Goal: Task Accomplishment & Management: Use online tool/utility

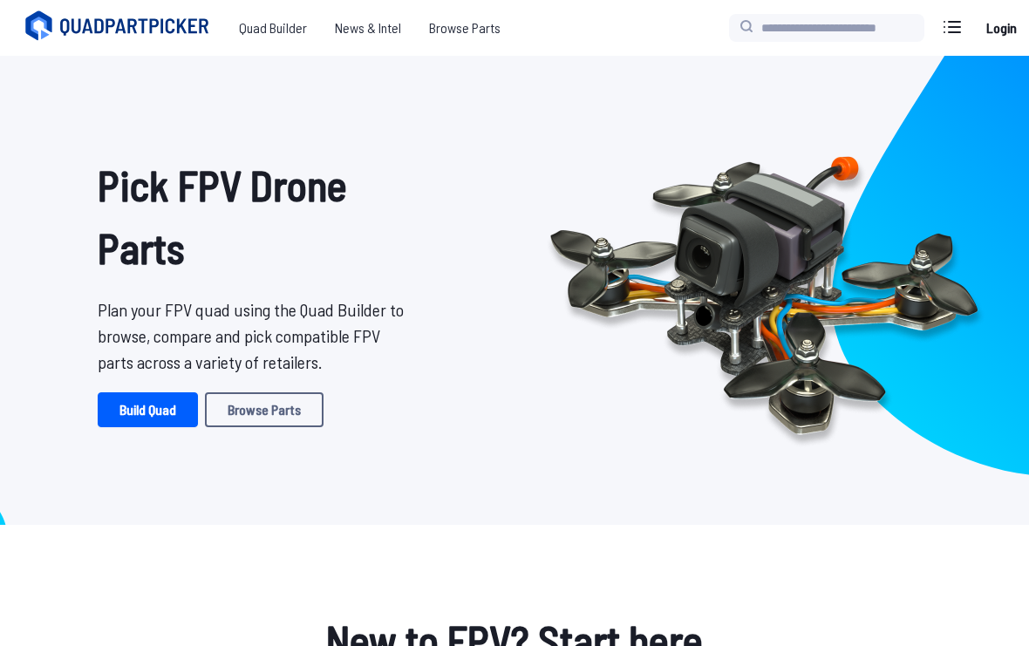
click at [167, 413] on link "Build Quad" at bounding box center [148, 409] width 100 height 35
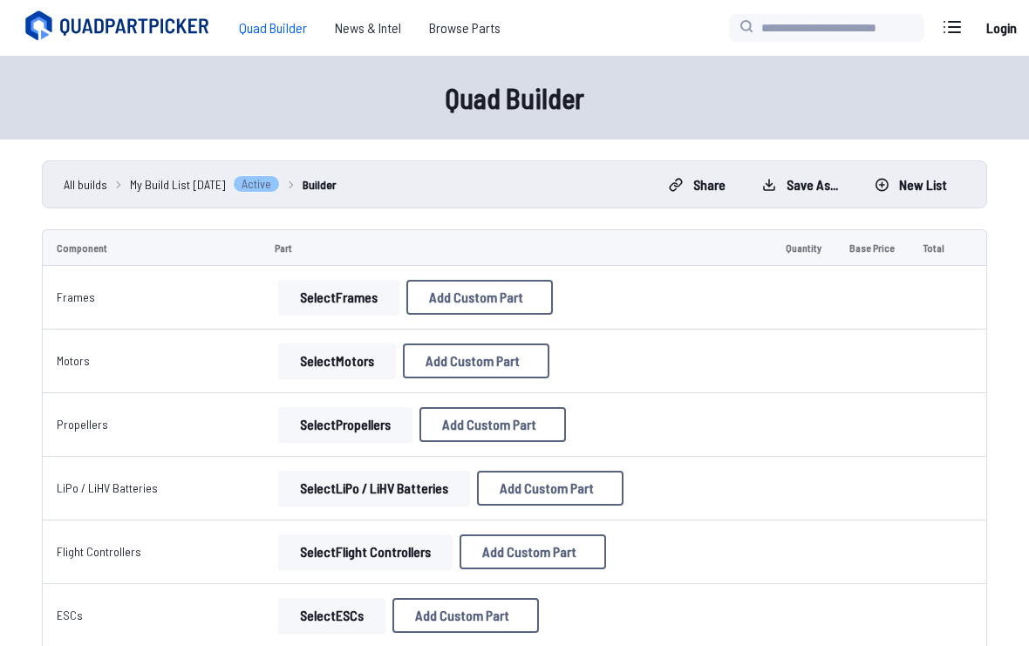
click at [339, 295] on button "Select Frames" at bounding box center [338, 297] width 121 height 35
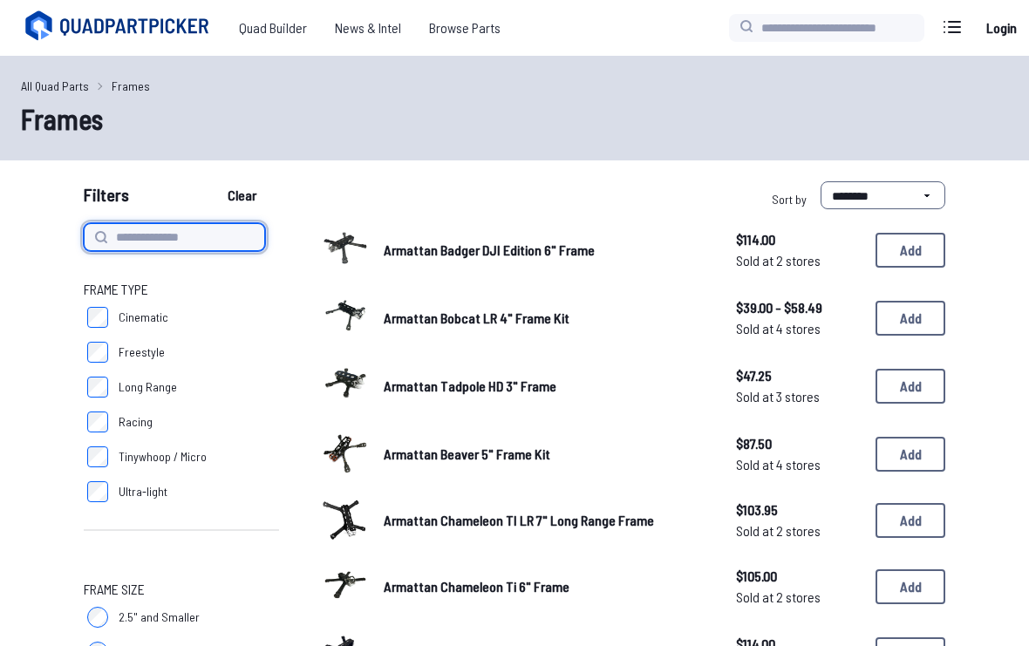
click at [206, 230] on input at bounding box center [174, 237] width 181 height 28
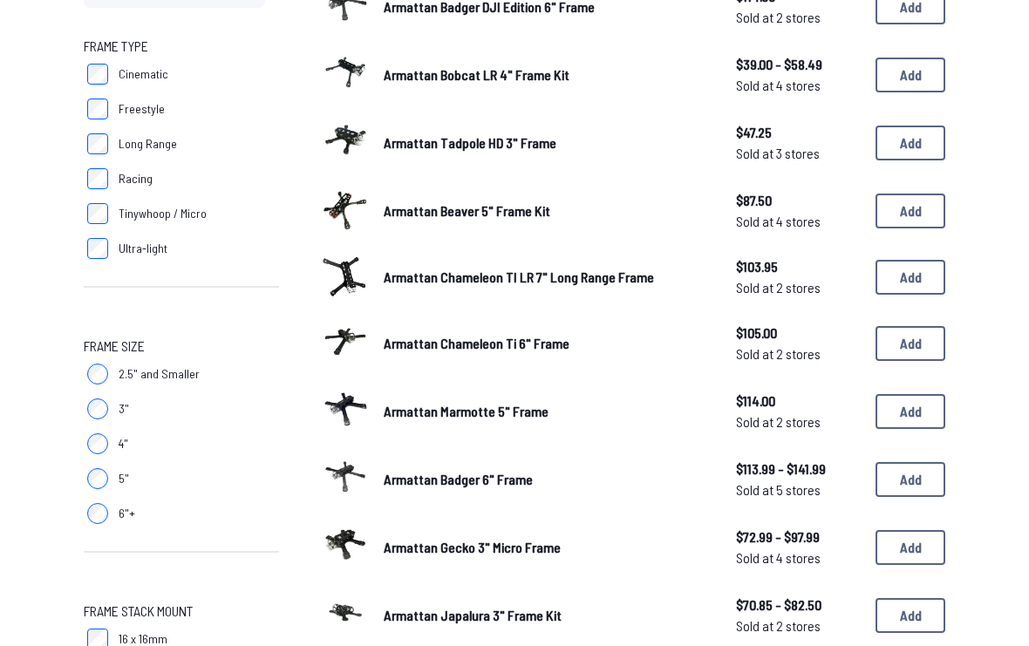
scroll to position [245, 0]
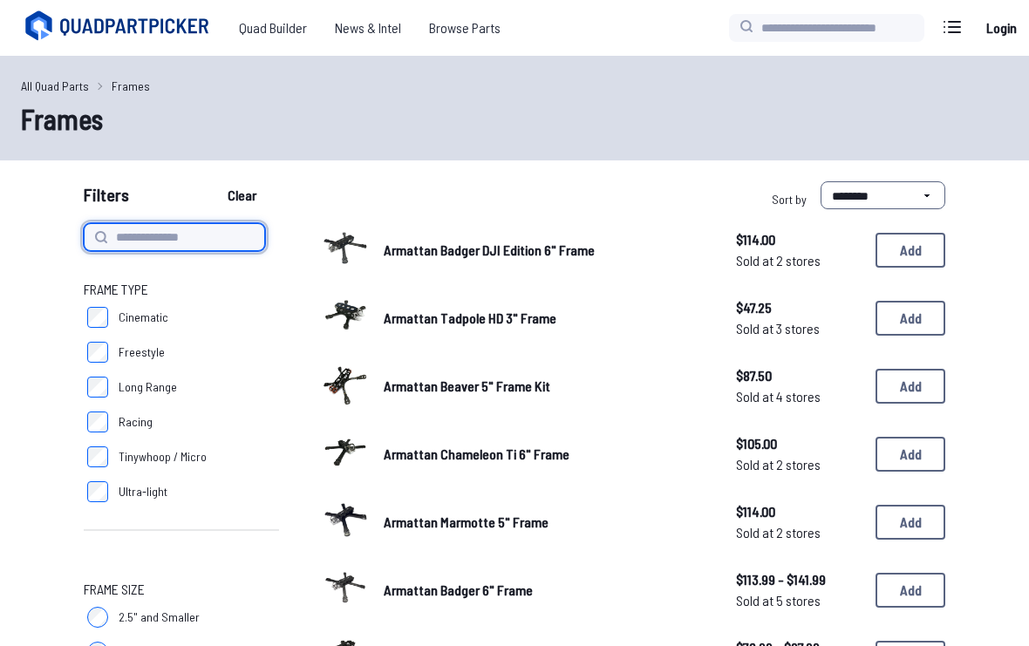
click at [191, 240] on input at bounding box center [174, 237] width 181 height 28
type input "********"
click at [244, 195] on button "Clear" at bounding box center [242, 195] width 58 height 28
type input "********"
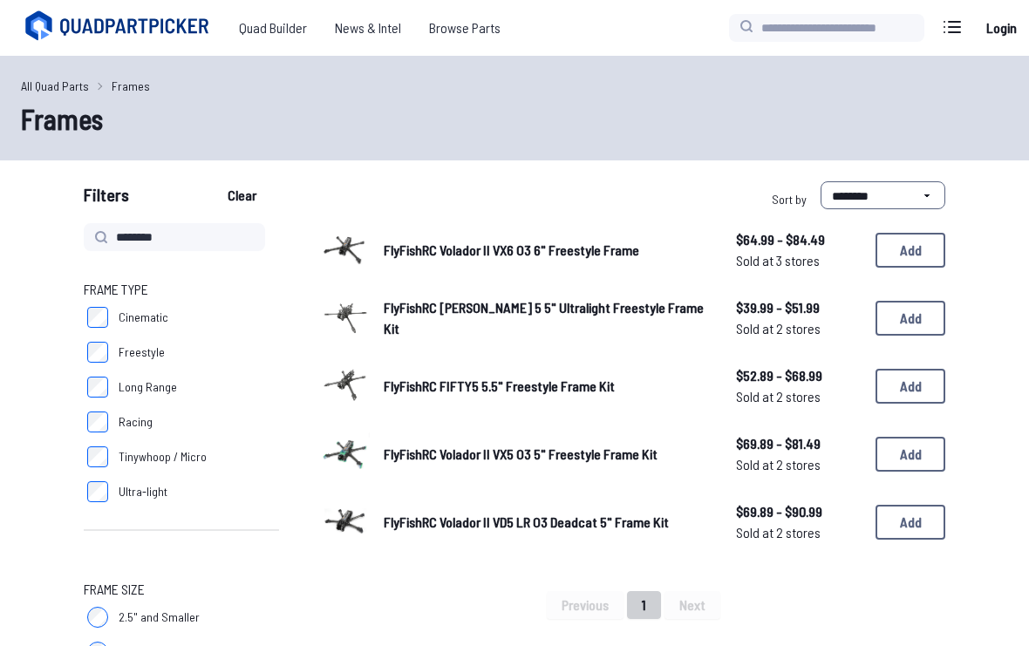
click at [629, 183] on div "**********" at bounding box center [734, 198] width 424 height 35
click at [638, 444] on link "FlyFishRC Volador II VX5 O3 5" Freestyle Frame Kit" at bounding box center [546, 454] width 324 height 21
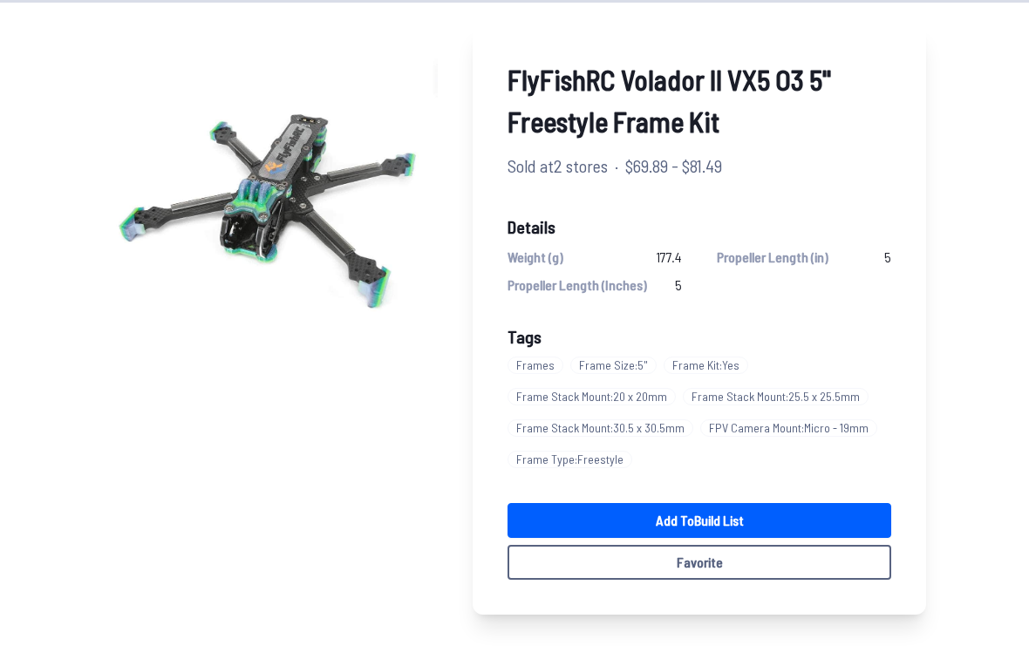
scroll to position [116, 0]
click at [287, 251] on img at bounding box center [270, 191] width 335 height 335
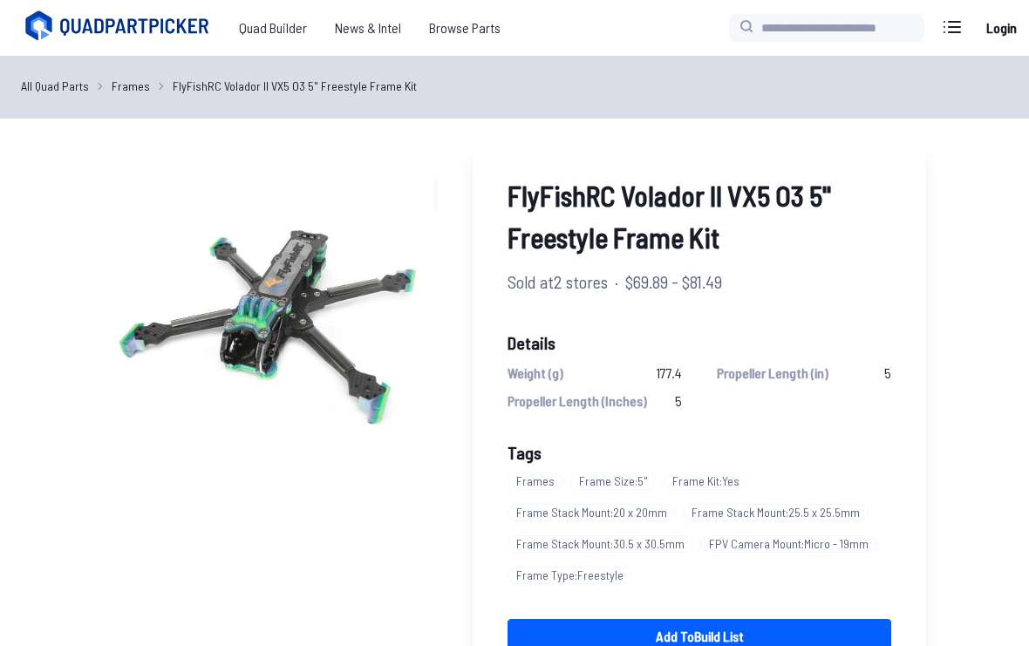
scroll to position [69, 0]
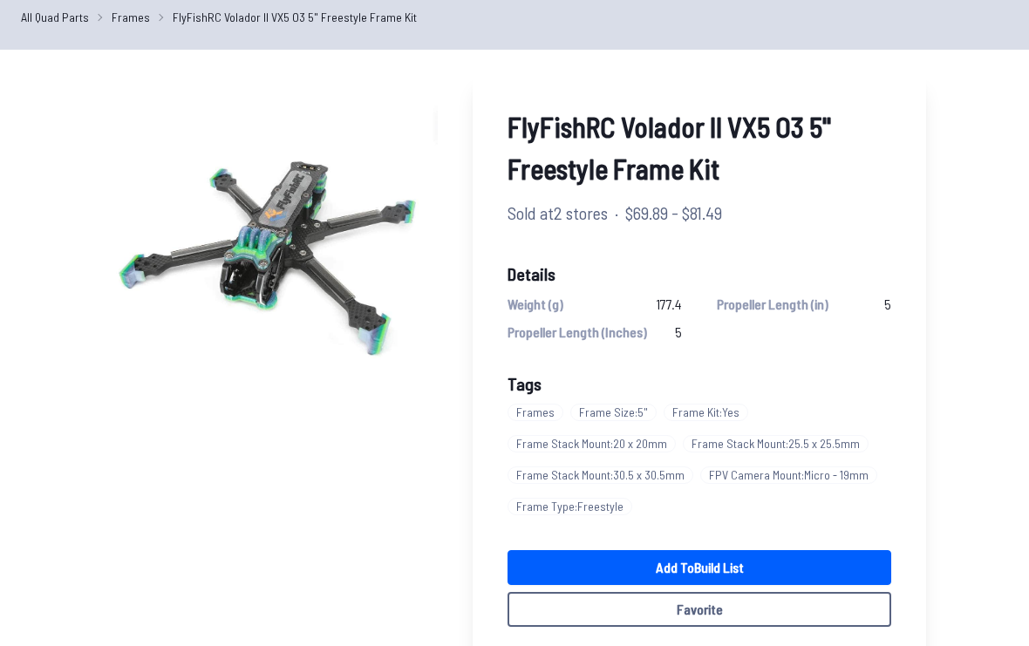
click at [759, 563] on link "Add to Build List" at bounding box center [700, 567] width 384 height 35
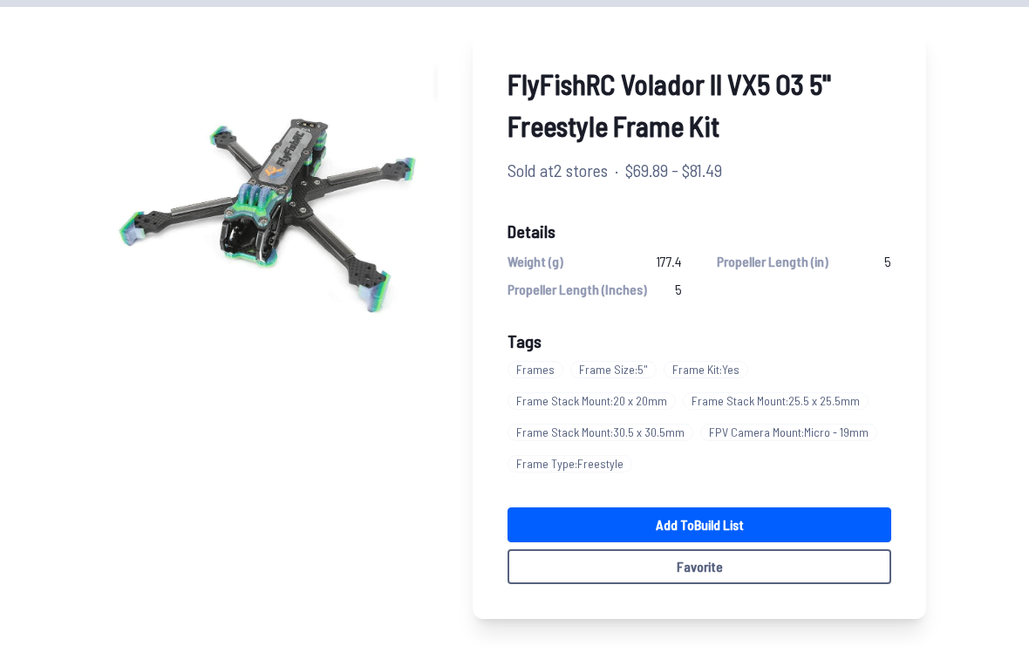
scroll to position [114, 0]
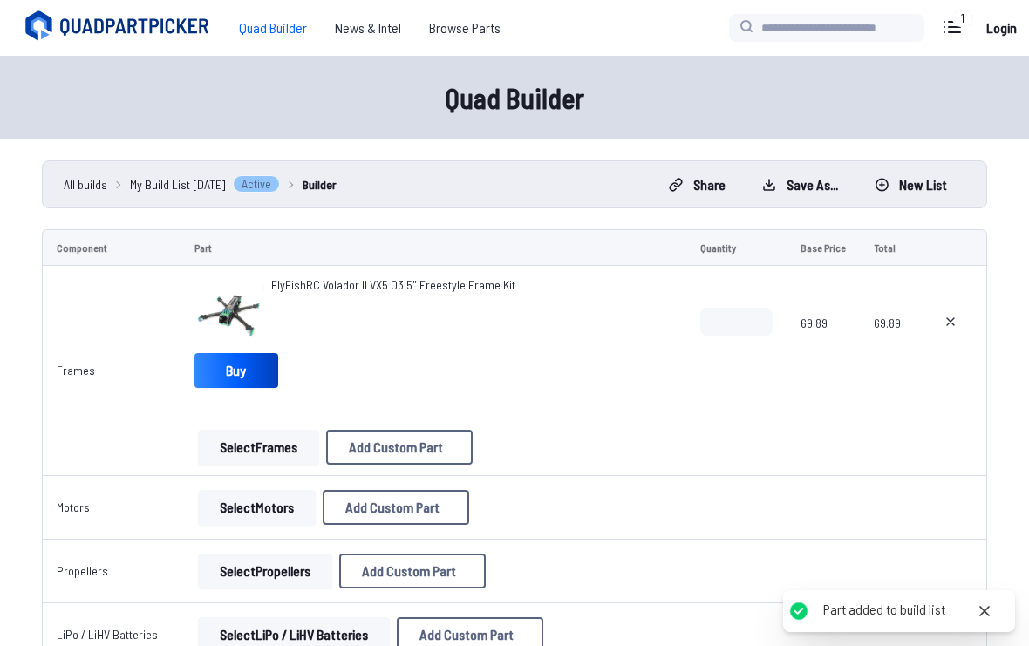
click at [775, 527] on td at bounding box center [736, 508] width 100 height 64
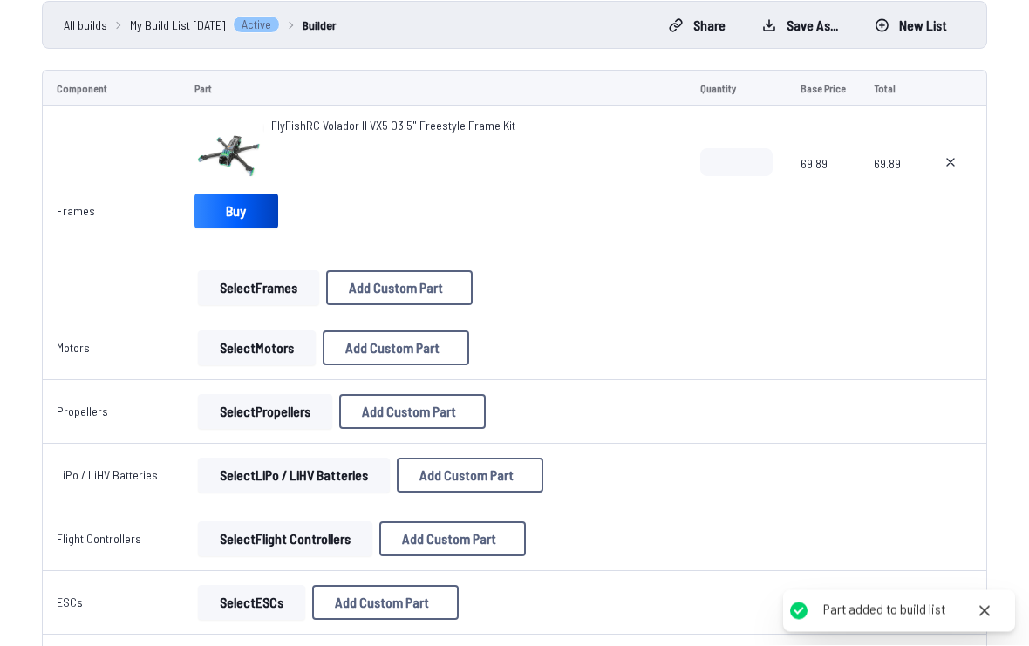
scroll to position [160, 0]
click at [277, 357] on button "Select Motors" at bounding box center [257, 348] width 118 height 35
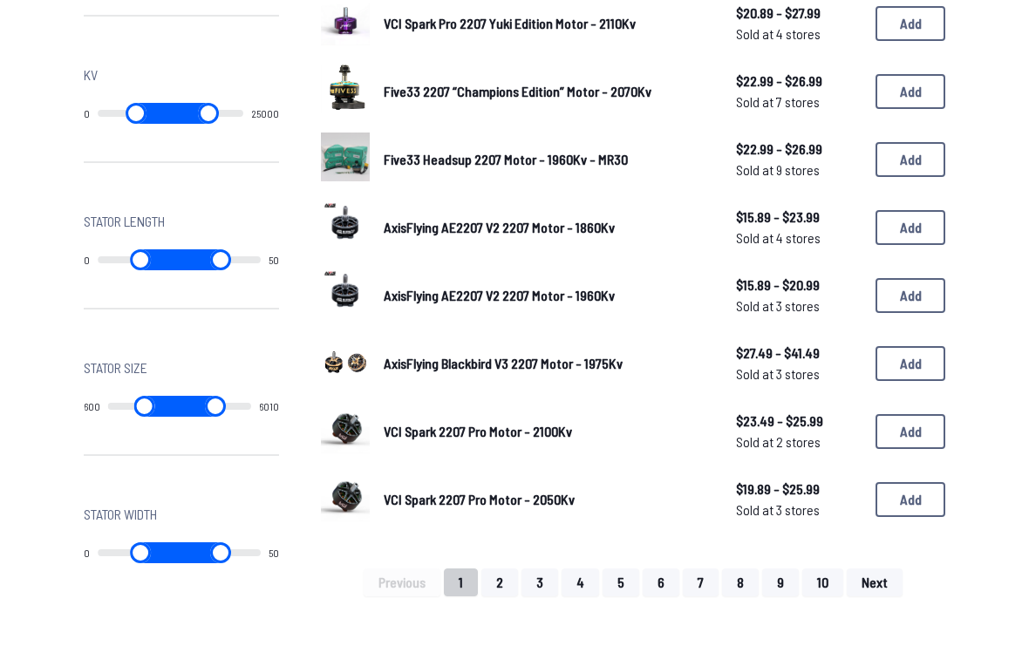
scroll to position [1051, 0]
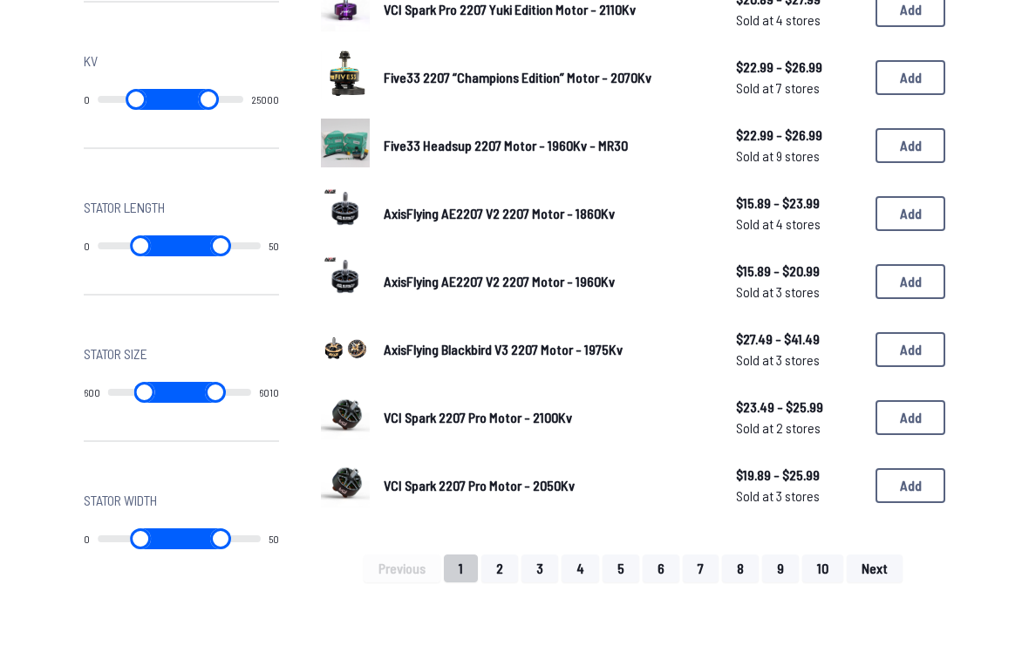
click at [492, 556] on button "2" at bounding box center [499, 570] width 37 height 28
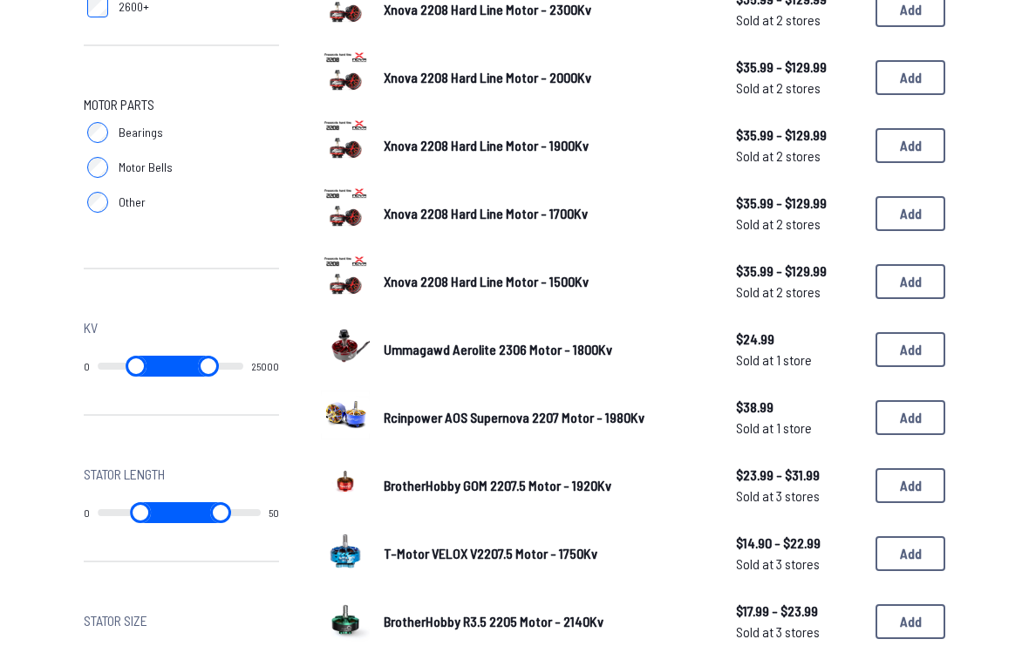
scroll to position [786, 0]
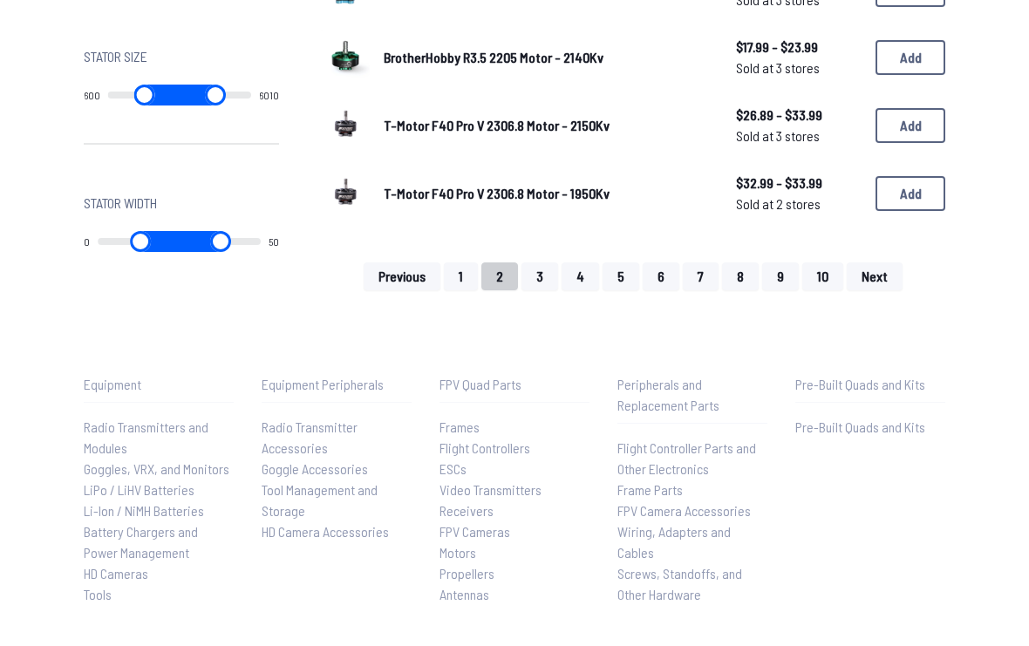
click at [454, 263] on button "1" at bounding box center [461, 277] width 34 height 28
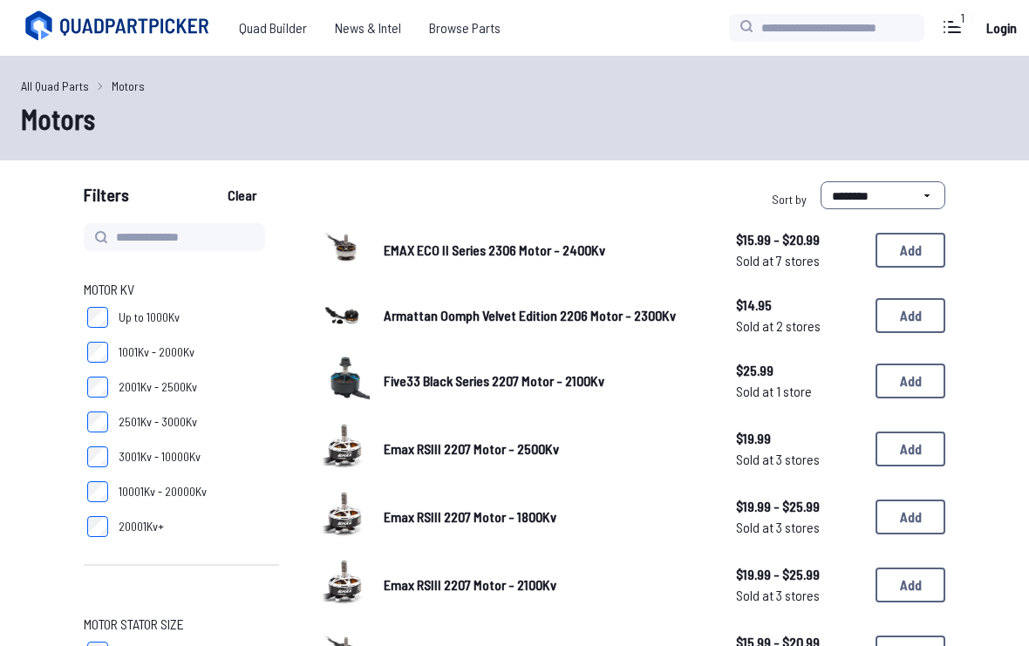
click at [471, 254] on span "EMAX ECO II Series 2306 Motor - 2400Kv" at bounding box center [495, 250] width 222 height 17
click at [857, 207] on select "**********" at bounding box center [883, 195] width 125 height 28
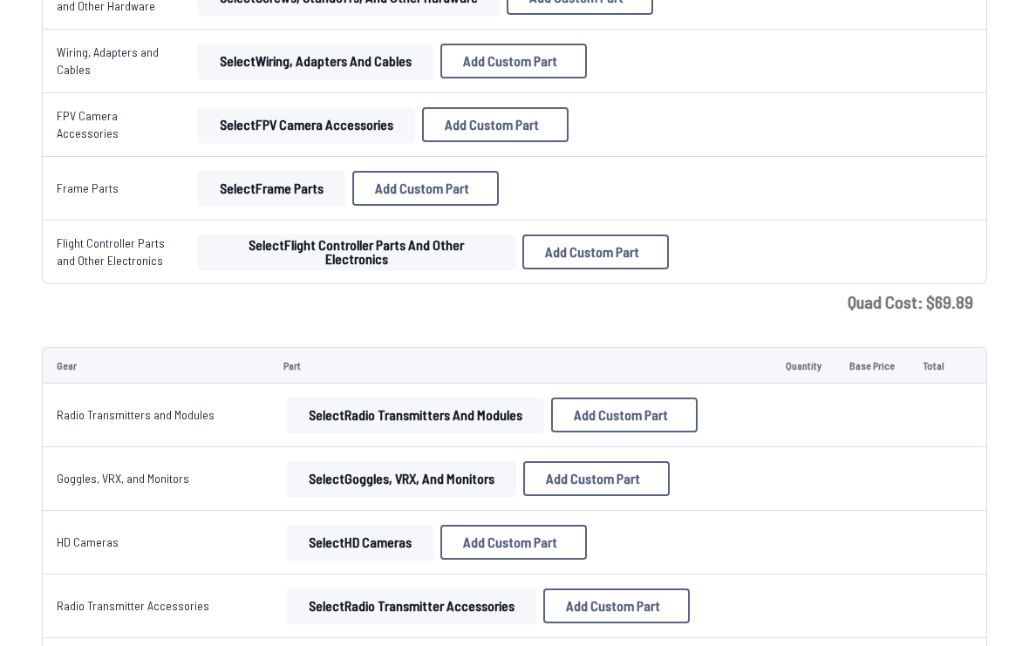
scroll to position [191, 0]
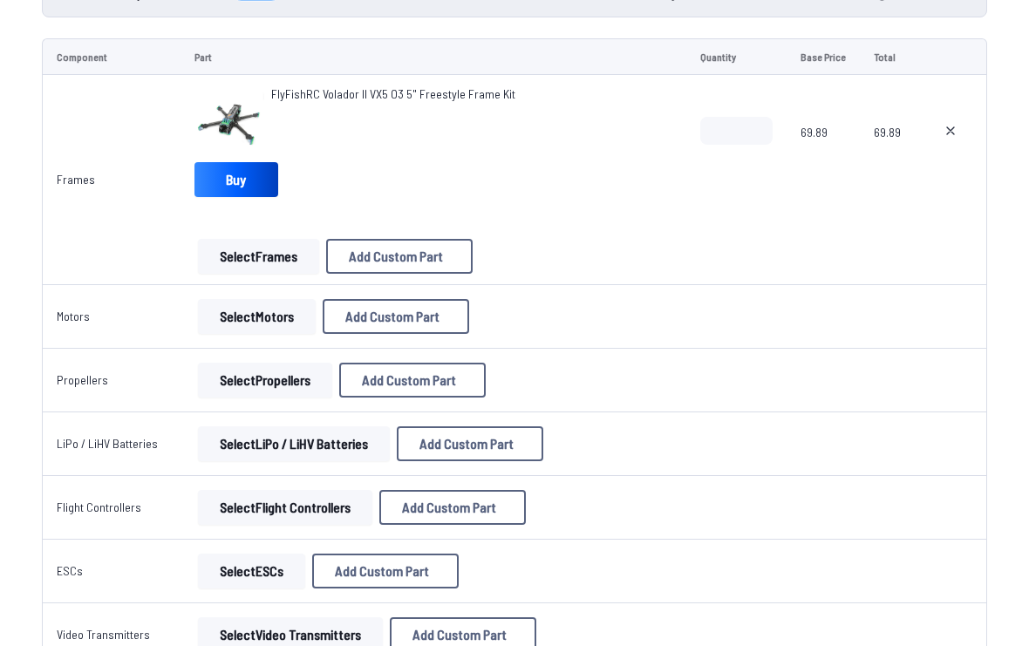
click at [291, 386] on button "Select Propellers" at bounding box center [265, 380] width 134 height 35
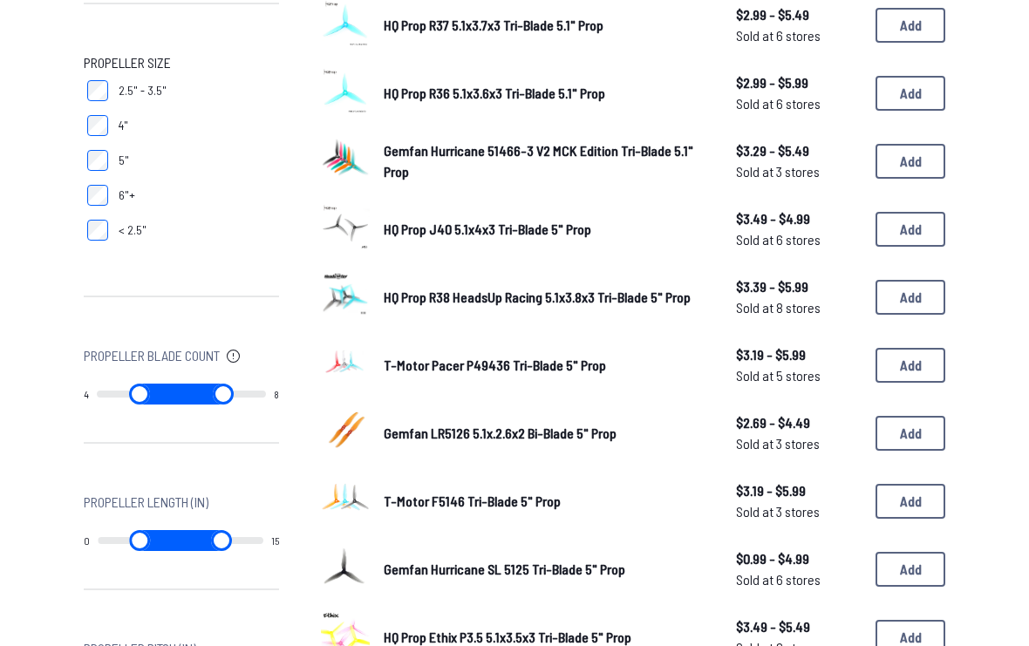
scroll to position [494, 0]
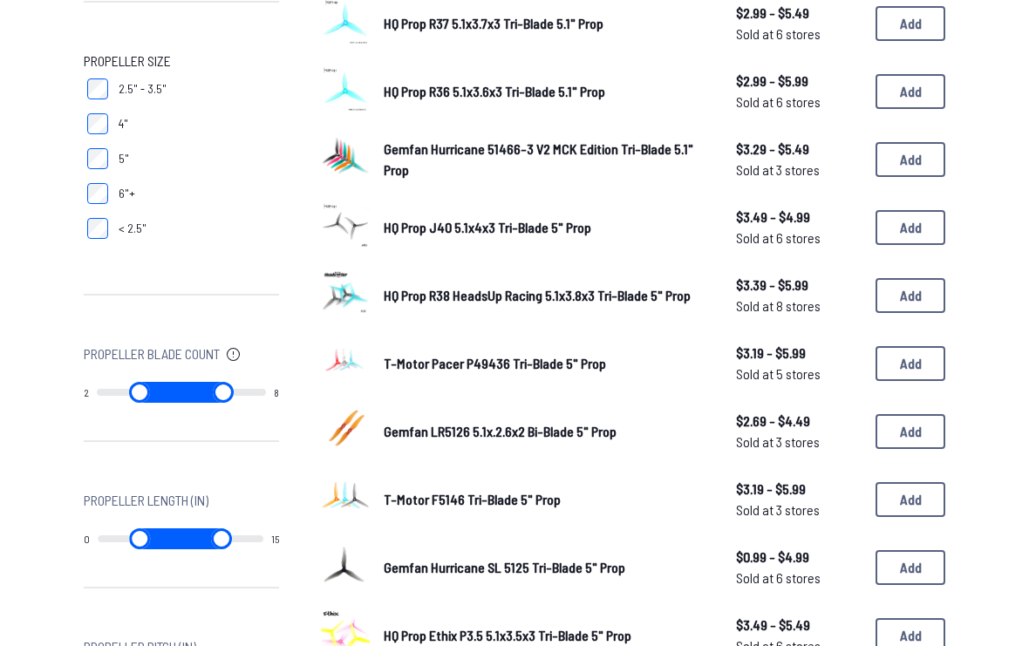
type input "*"
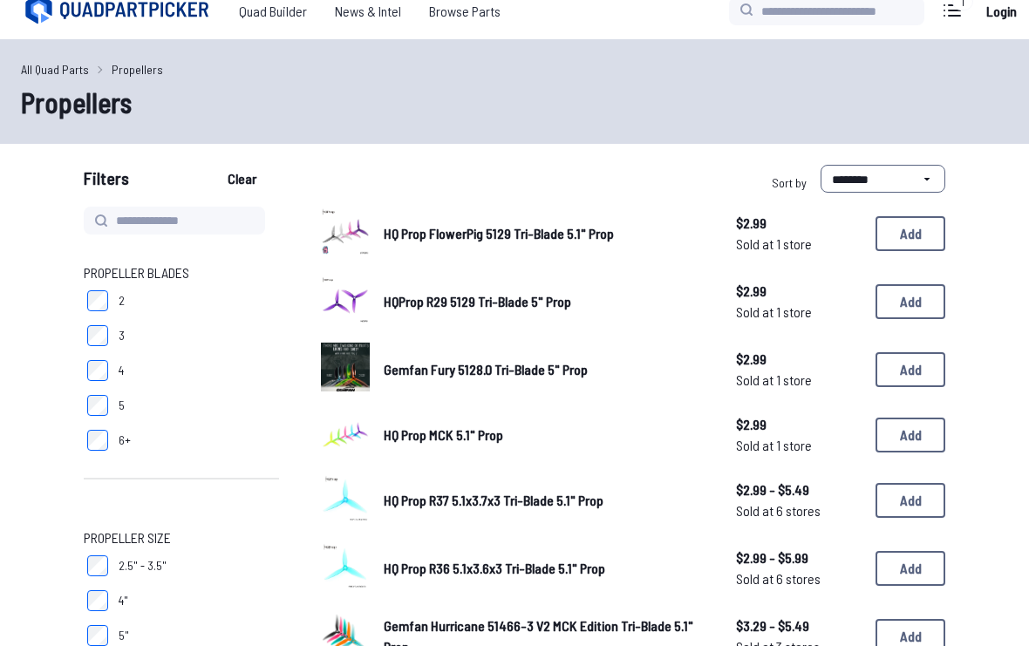
scroll to position [7, 0]
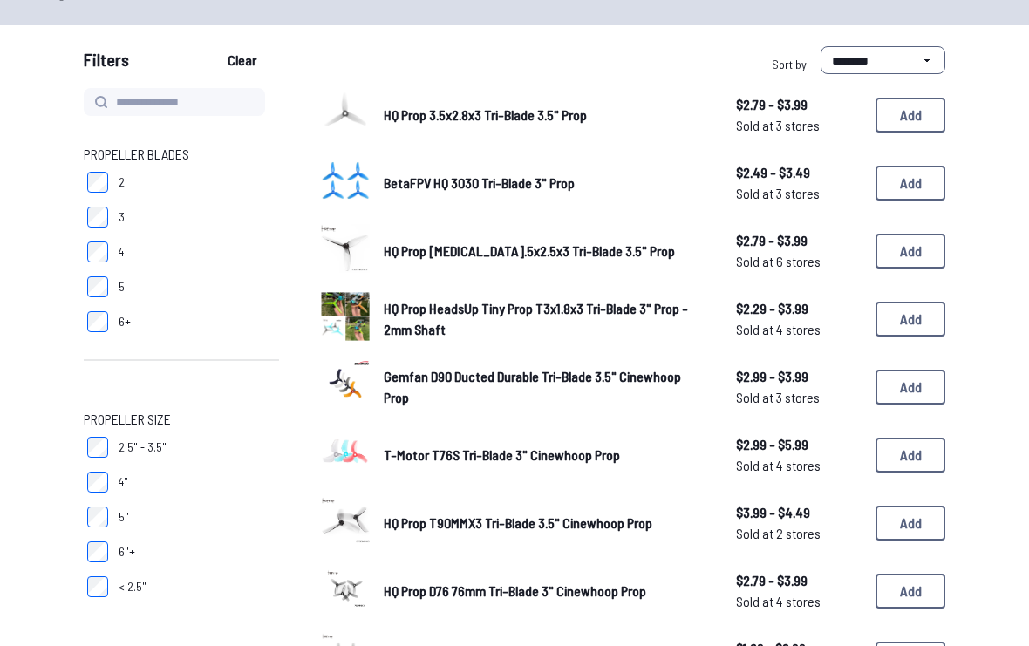
scroll to position [134, 0]
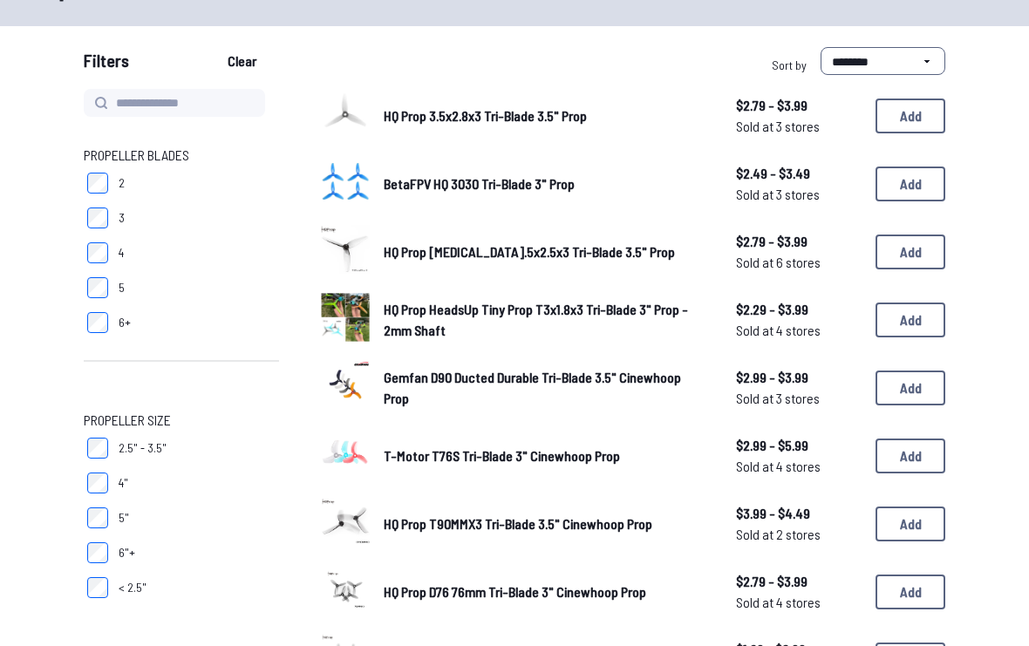
click at [920, 190] on button "Add" at bounding box center [911, 184] width 70 height 35
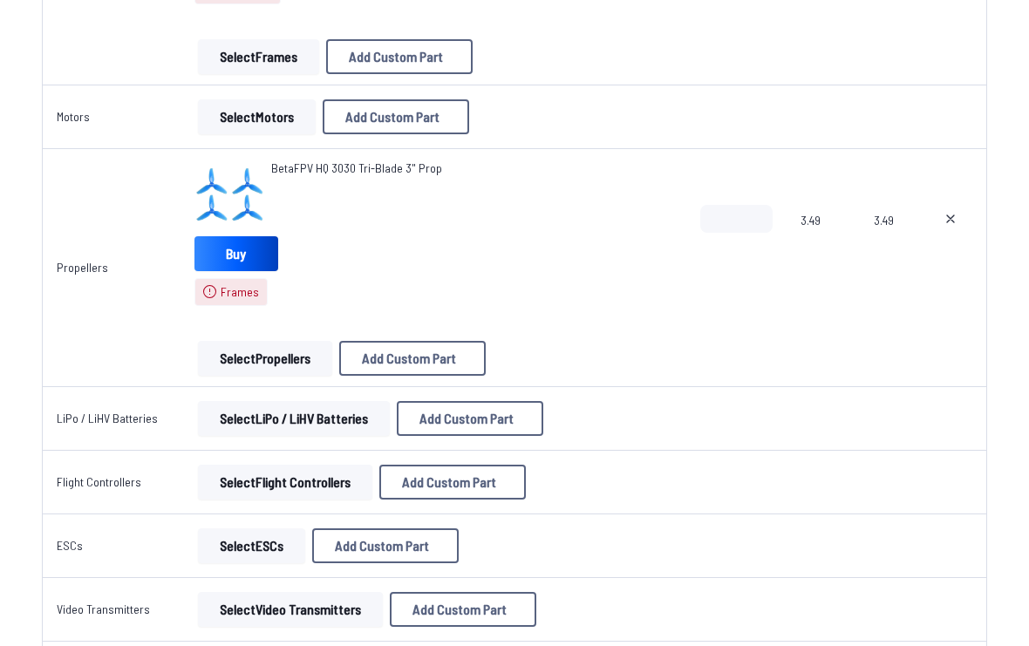
scroll to position [513, 0]
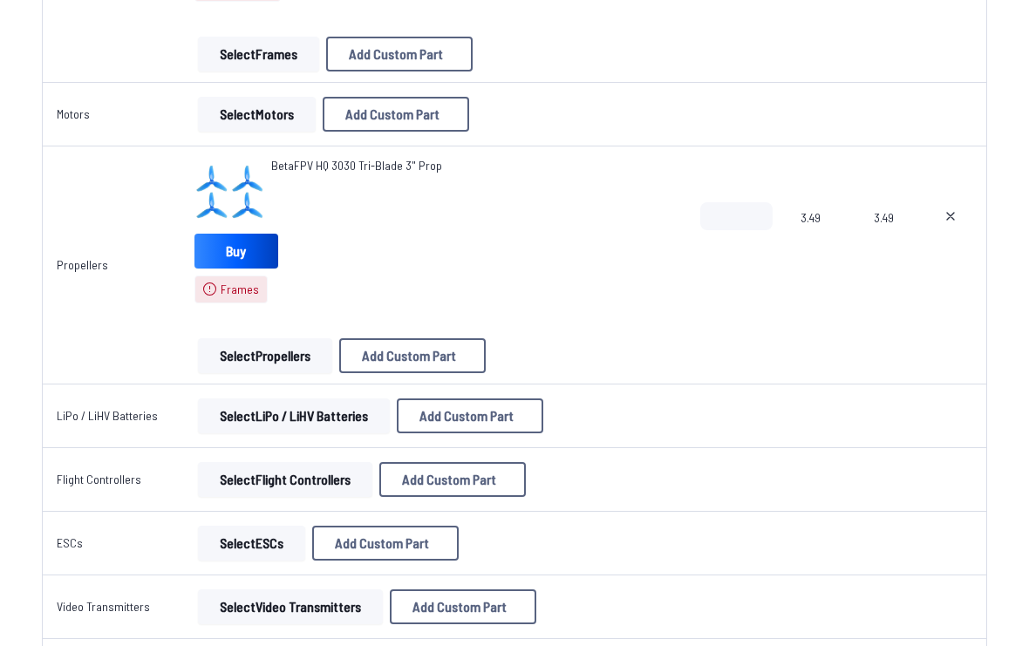
click at [217, 291] on icon at bounding box center [210, 290] width 14 height 14
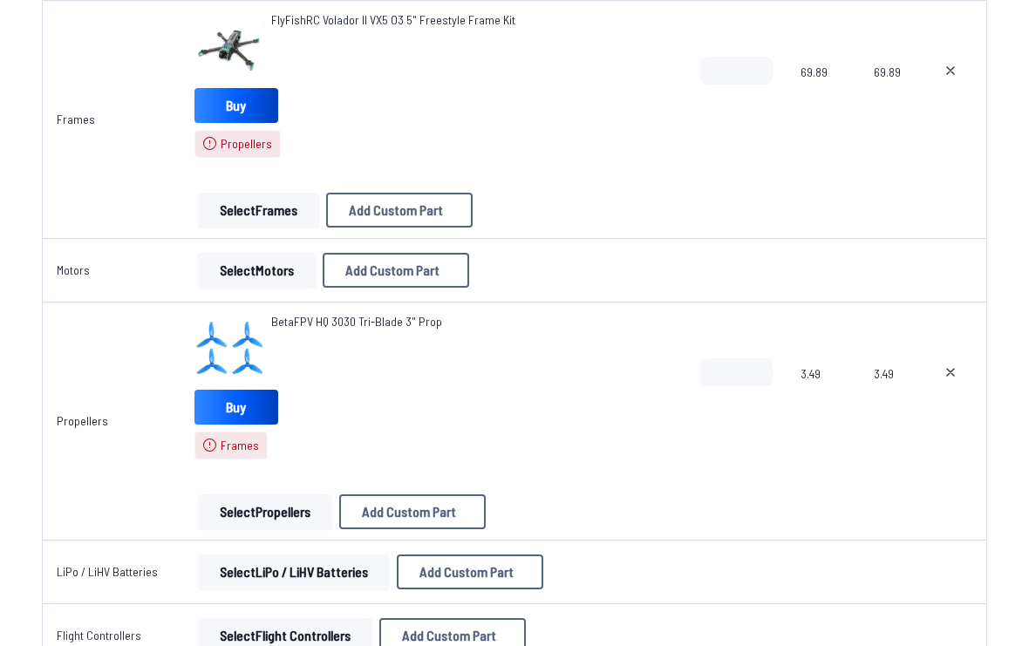
scroll to position [348, 0]
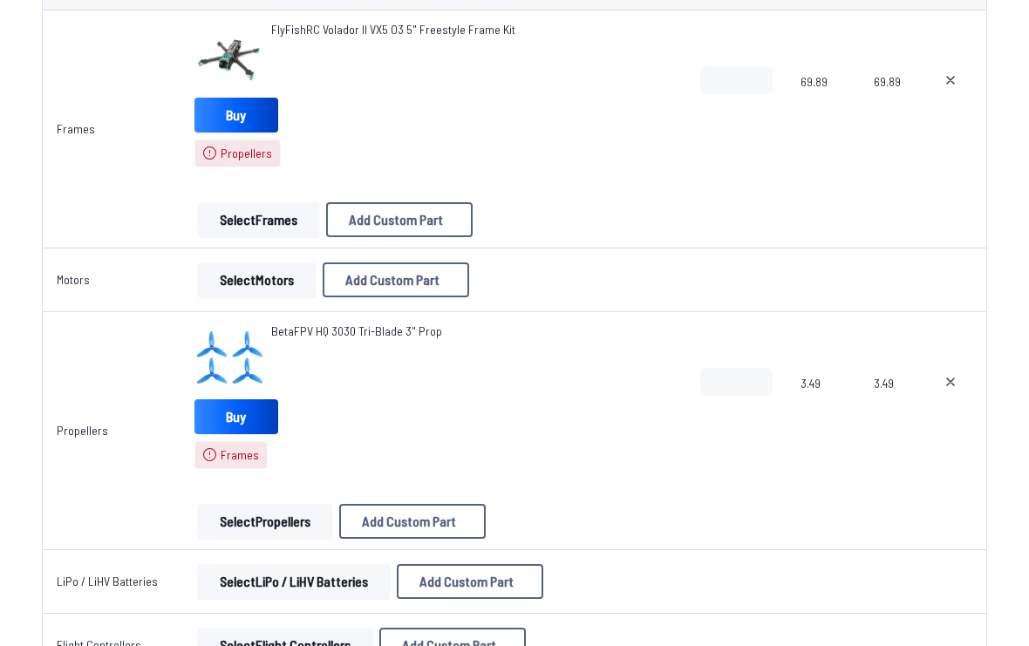
click at [939, 368] on button at bounding box center [951, 382] width 44 height 28
click at [938, 392] on button at bounding box center [951, 382] width 44 height 28
click at [944, 398] on div at bounding box center [951, 410] width 44 height 84
click at [954, 380] on icon at bounding box center [951, 382] width 14 height 14
click at [947, 390] on button at bounding box center [951, 382] width 44 height 28
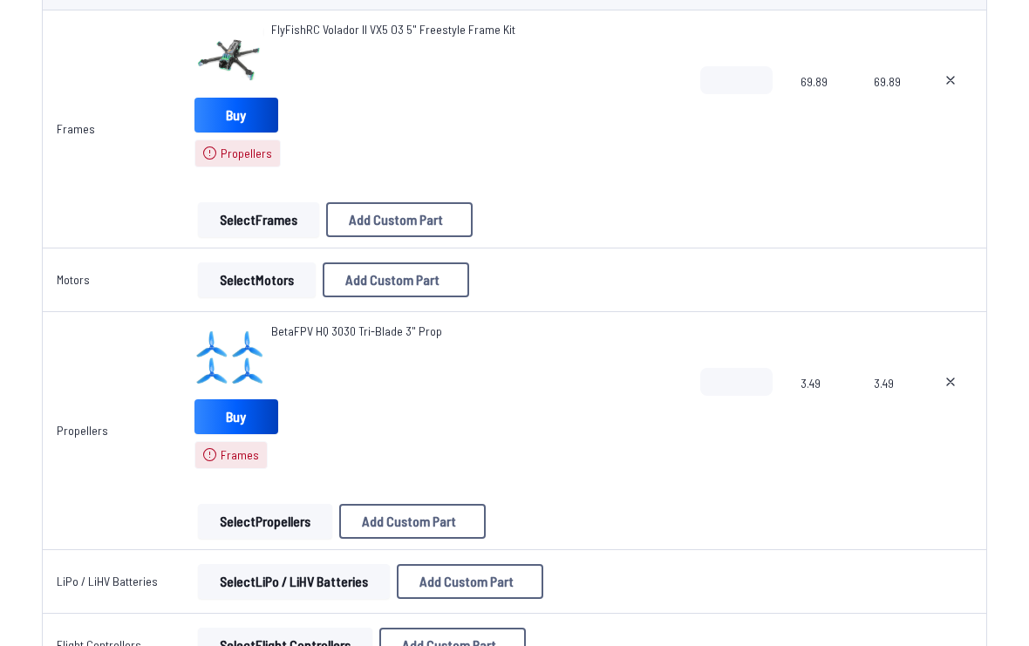
type textarea "**********"
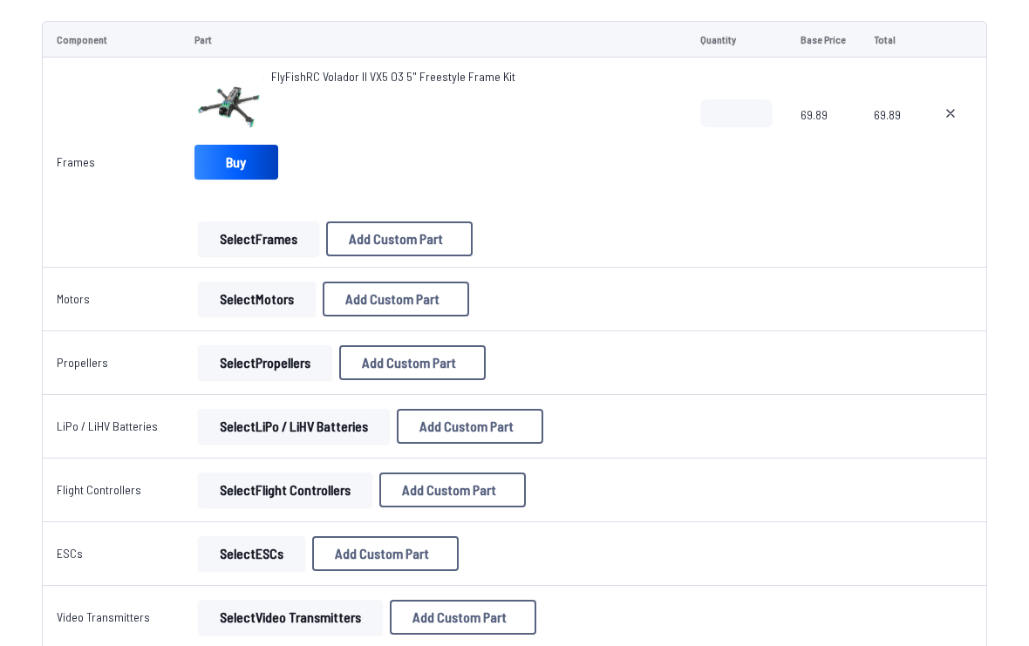
scroll to position [208, 0]
click at [306, 367] on button "Select Propellers" at bounding box center [265, 362] width 134 height 35
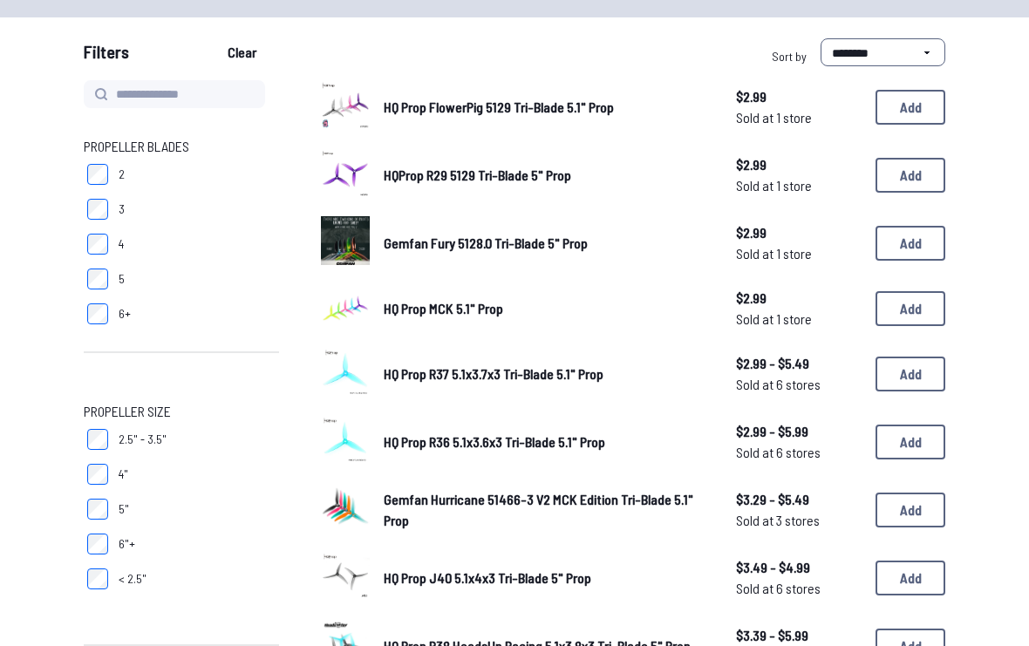
scroll to position [157, 0]
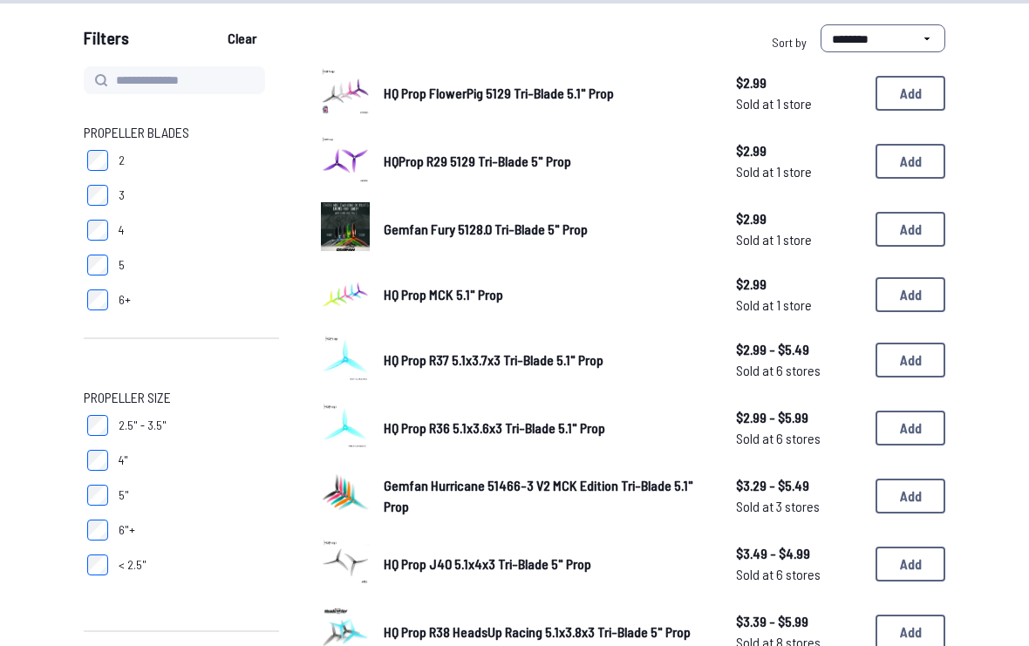
click at [113, 490] on label "5"" at bounding box center [181, 495] width 195 height 35
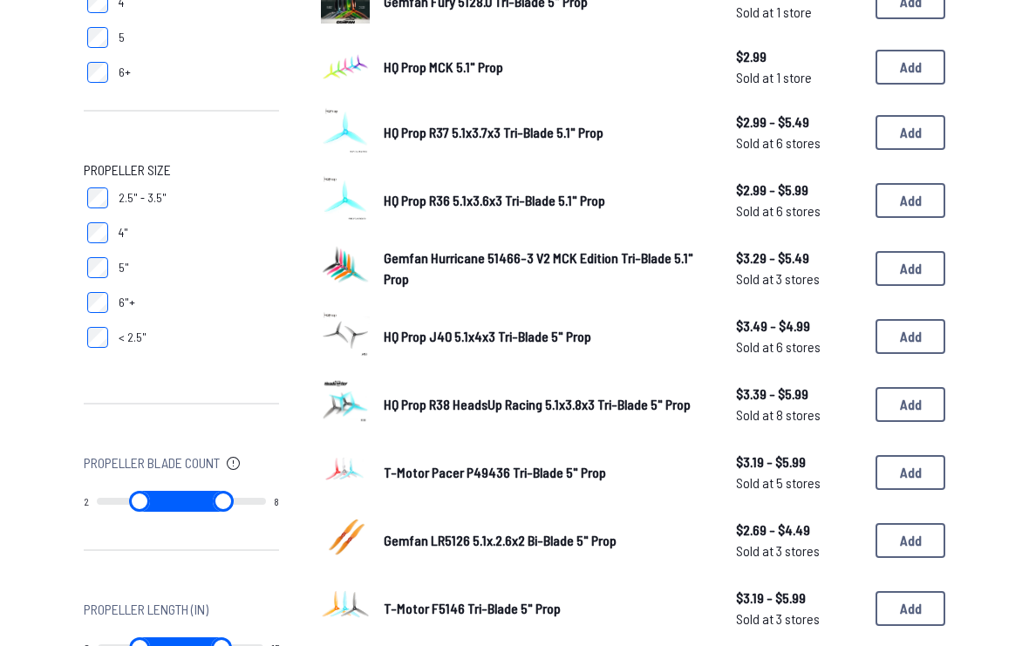
scroll to position [394, 0]
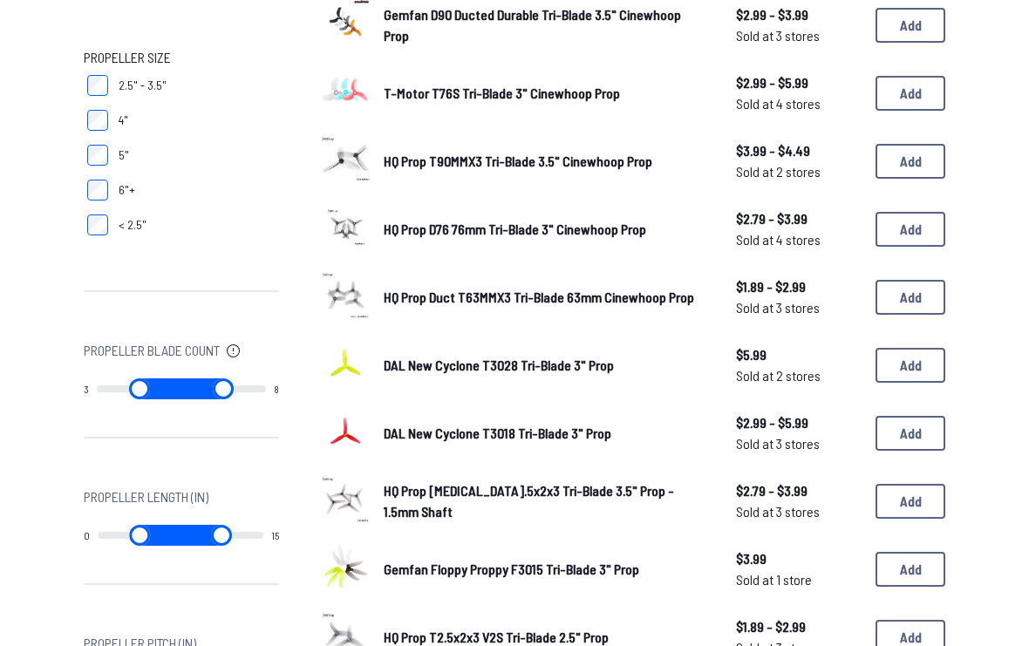
scroll to position [497, 0]
type input "*"
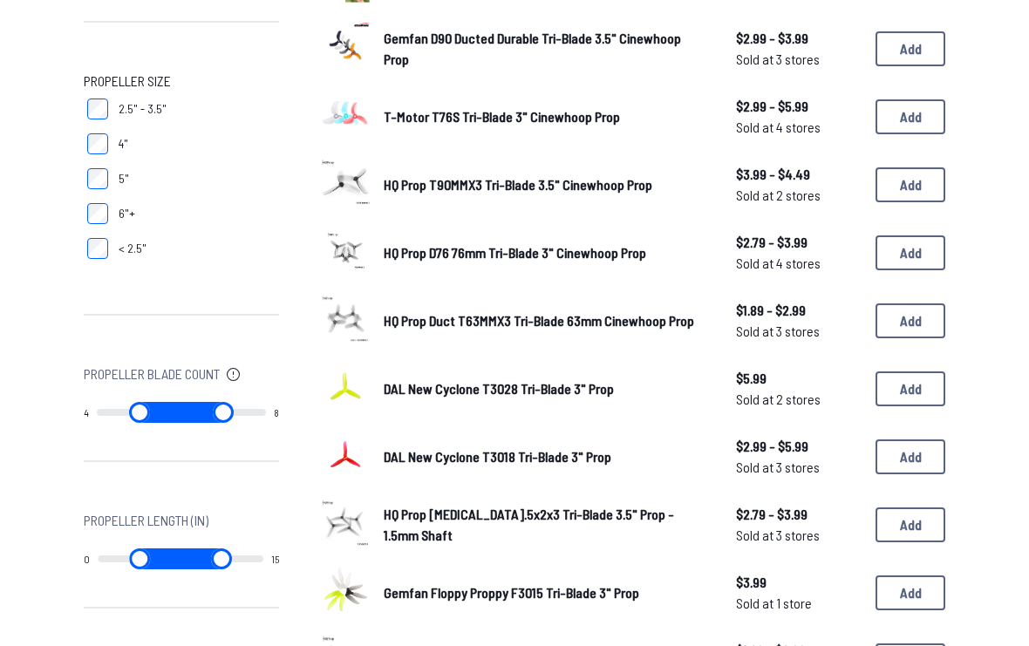
scroll to position [472, 0]
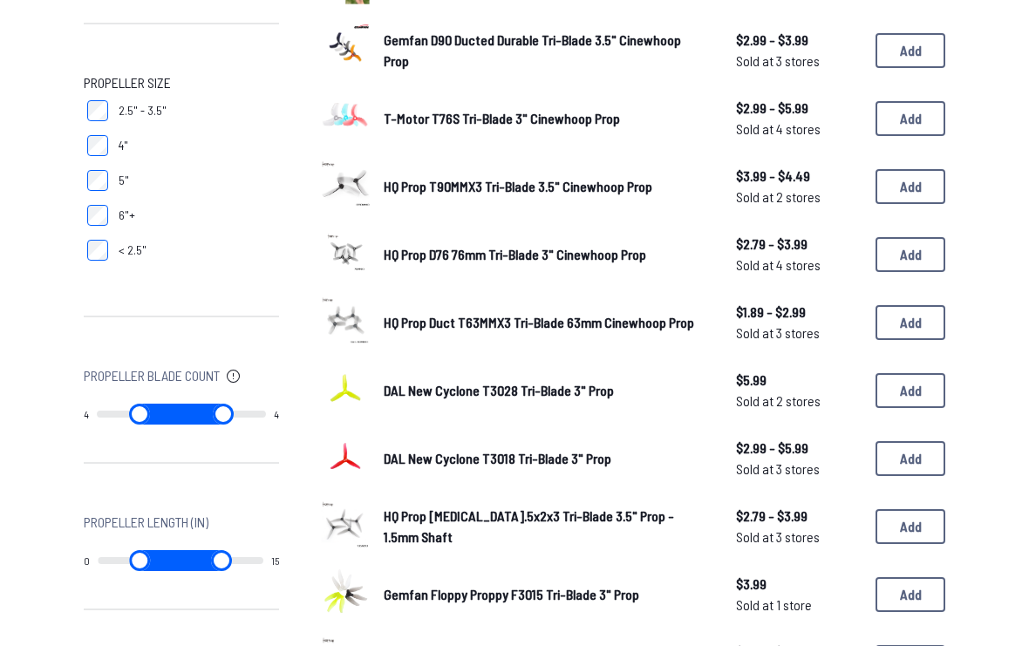
type input "*"
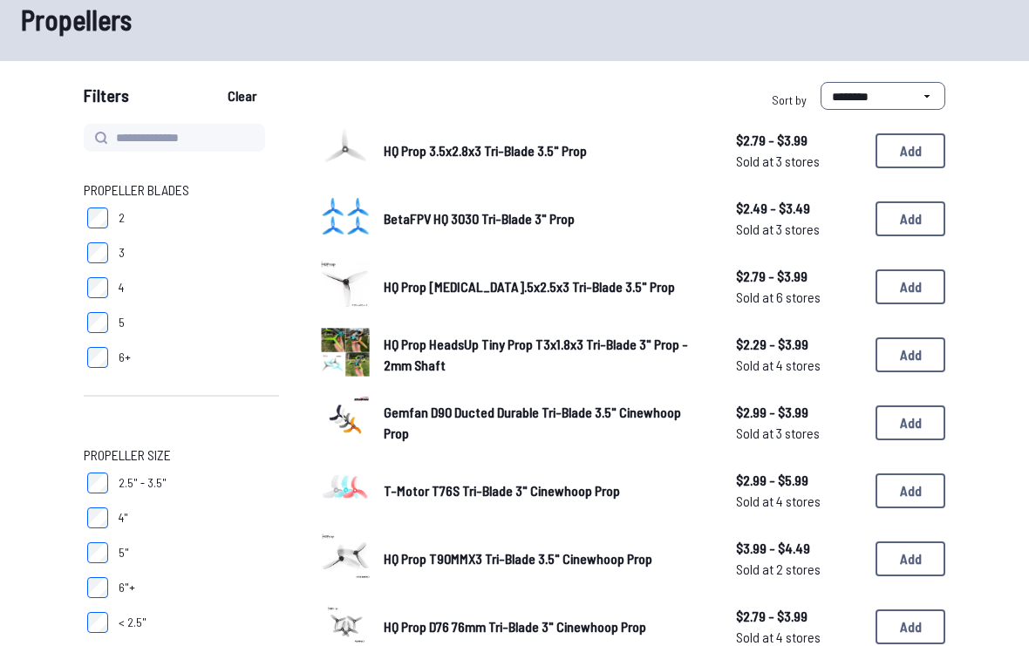
scroll to position [88, 0]
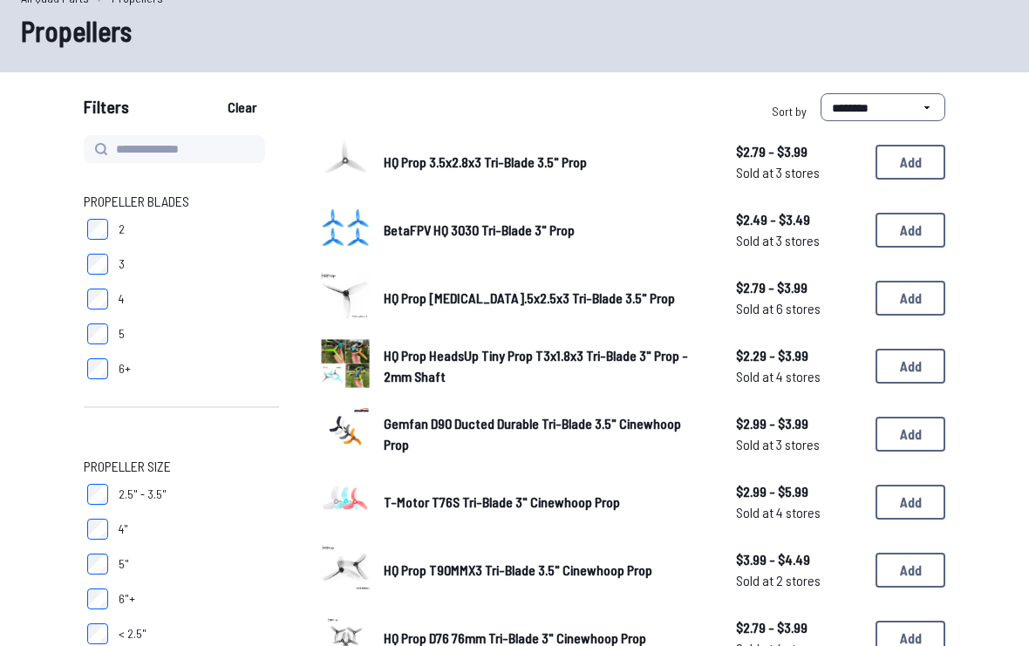
click at [927, 174] on button "Add" at bounding box center [911, 162] width 70 height 35
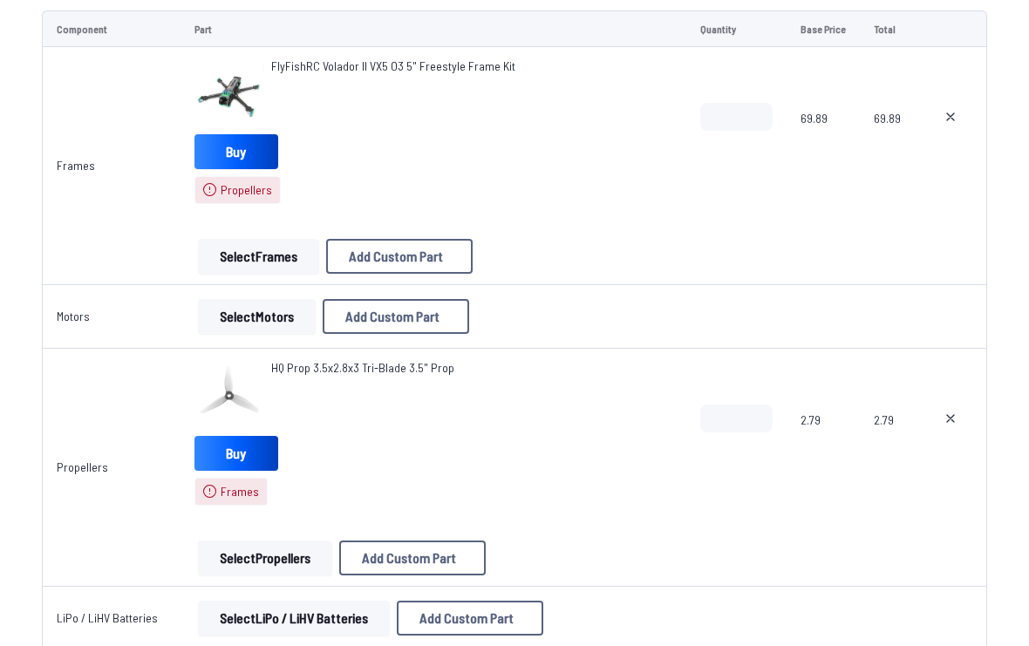
scroll to position [319, 0]
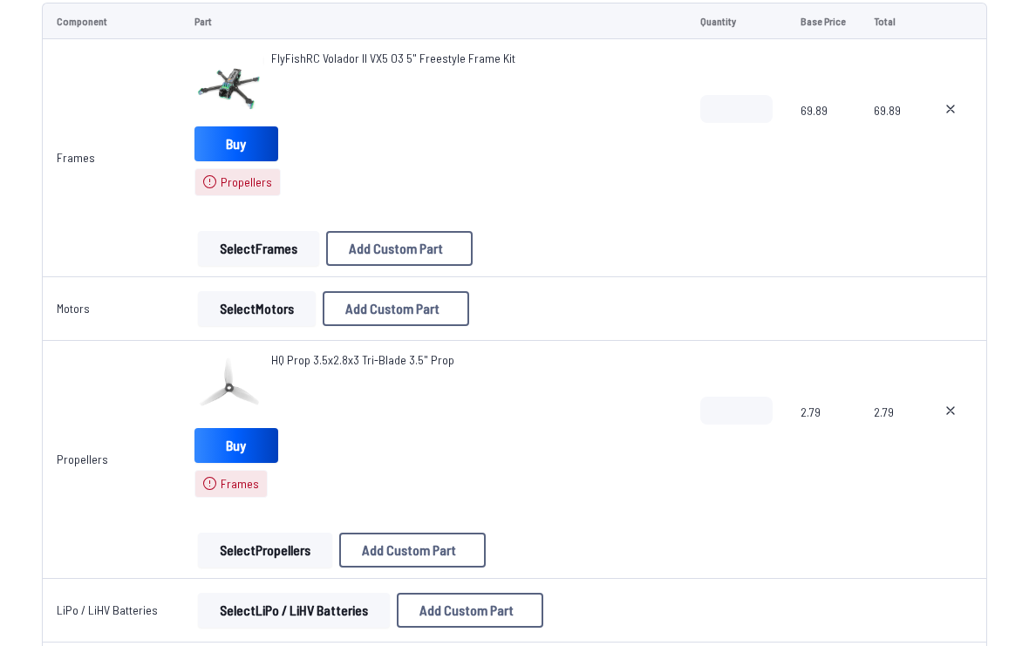
click at [233, 510] on div "HQ Prop 3.5x2.8x3 Tri-Blade 3.5" Prop Buy Frames Select Propellers Add Custom P…" at bounding box center [433, 459] width 478 height 216
click at [241, 494] on span "Frames" at bounding box center [230, 484] width 73 height 28
click at [954, 109] on icon at bounding box center [951, 109] width 14 height 14
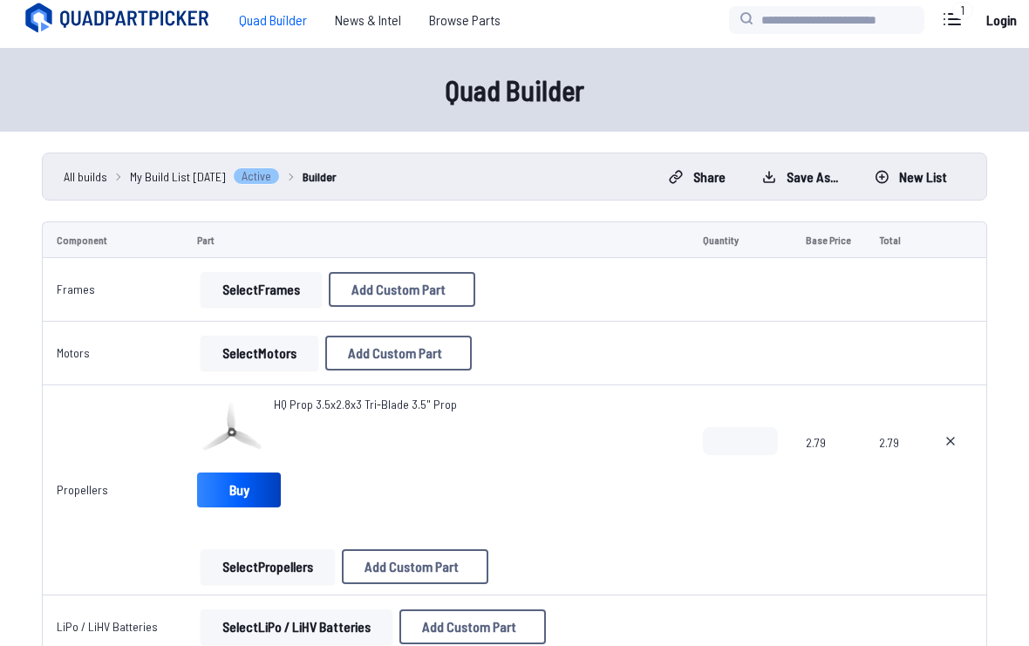
scroll to position [0, 0]
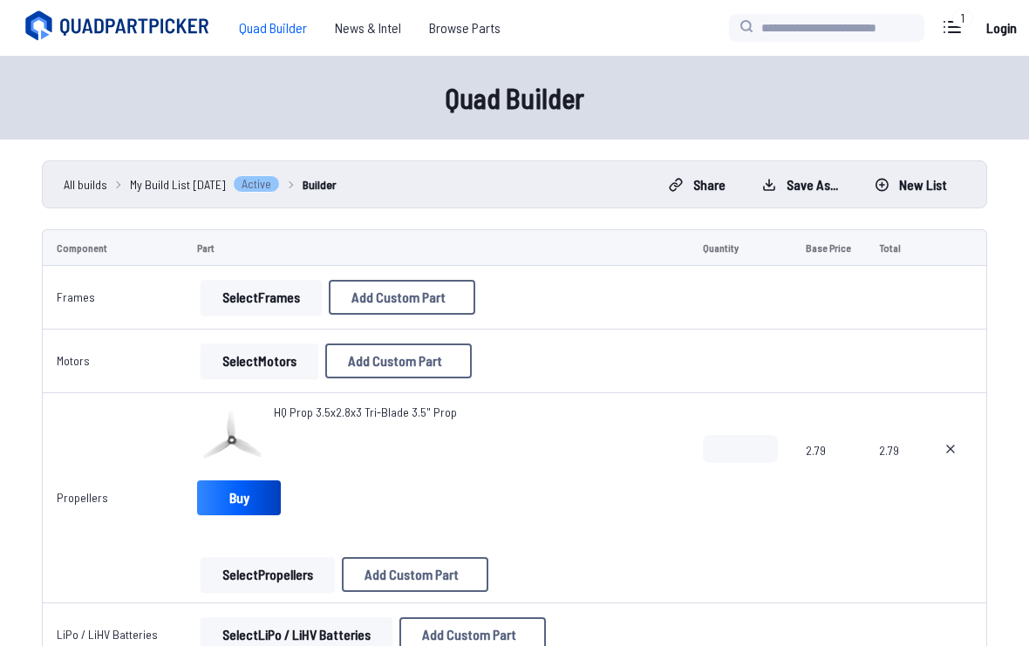
click at [954, 447] on icon at bounding box center [951, 449] width 14 height 14
click at [944, 445] on button at bounding box center [951, 449] width 44 height 28
type textarea "**********"
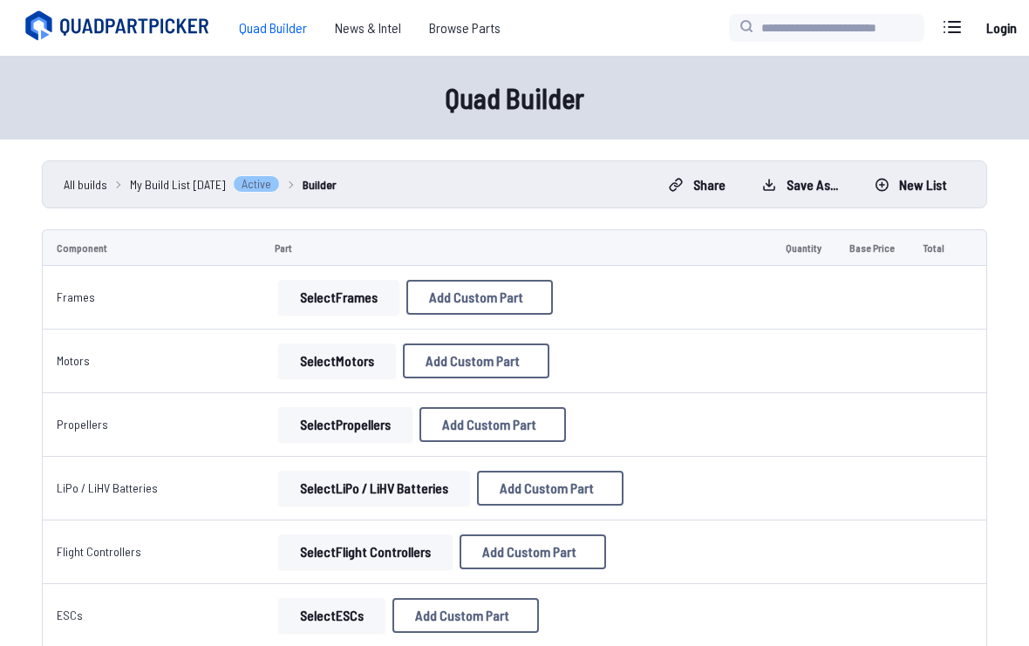
click at [367, 308] on button "Select Frames" at bounding box center [338, 297] width 121 height 35
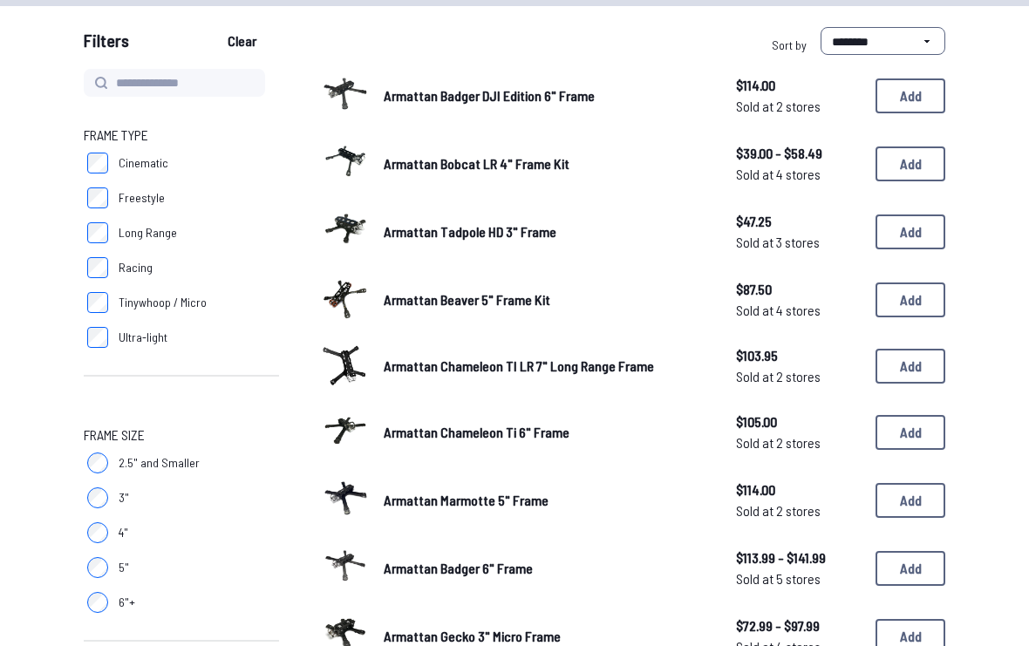
scroll to position [154, 0]
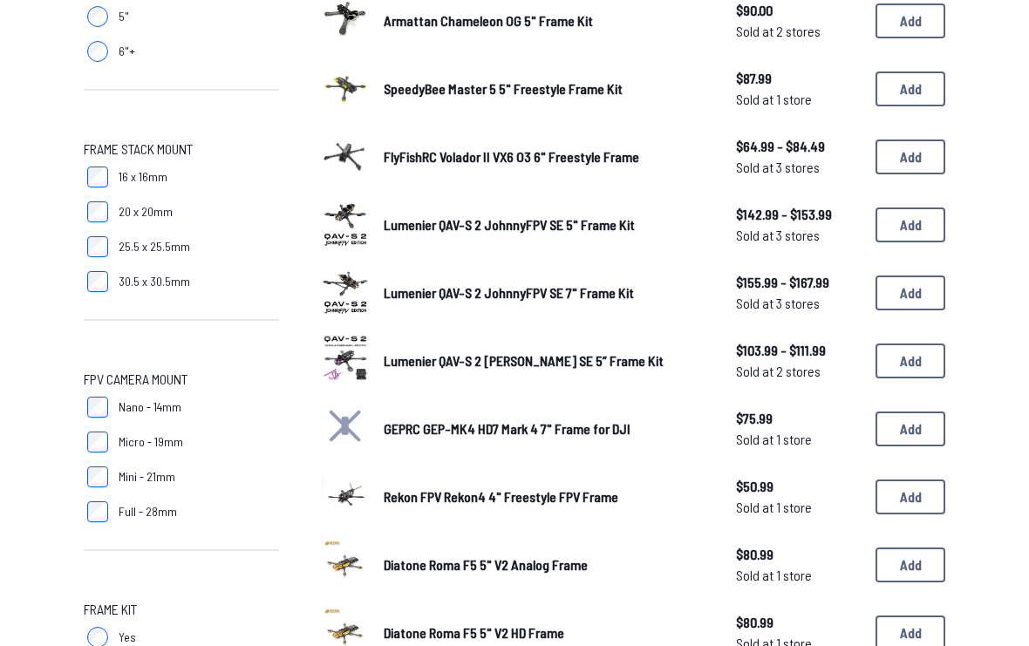
scroll to position [765, 0]
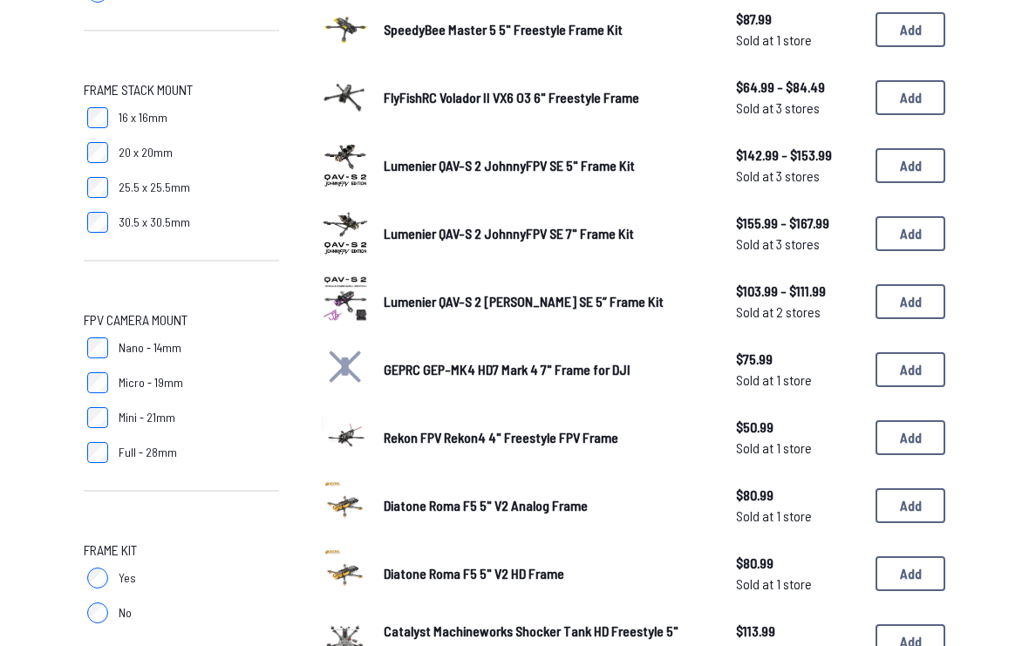
click at [118, 574] on label "Yes" at bounding box center [181, 578] width 195 height 35
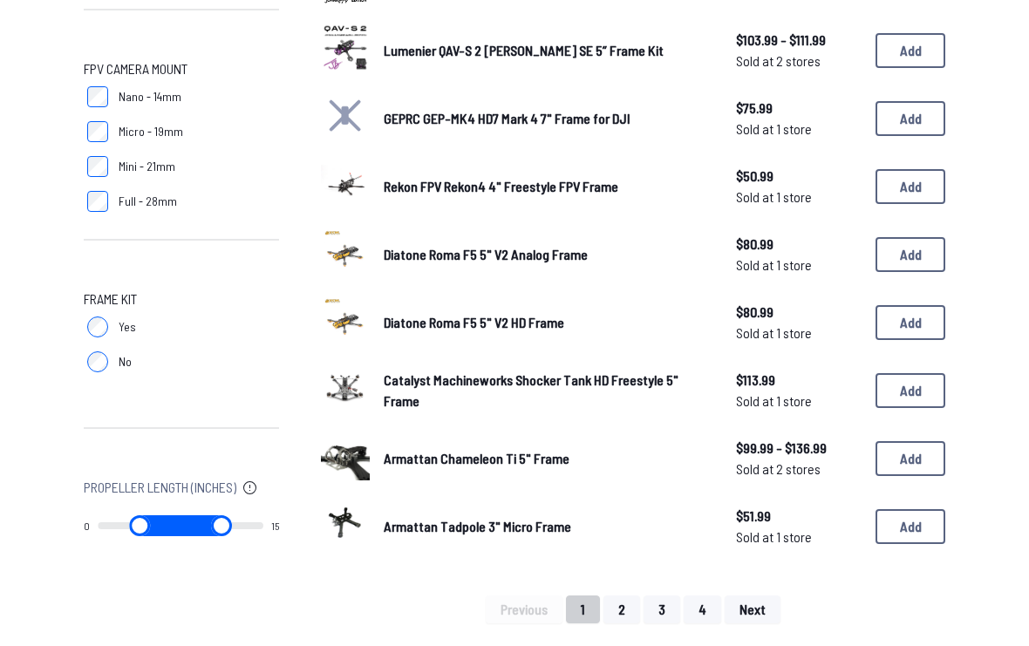
scroll to position [1034, 0]
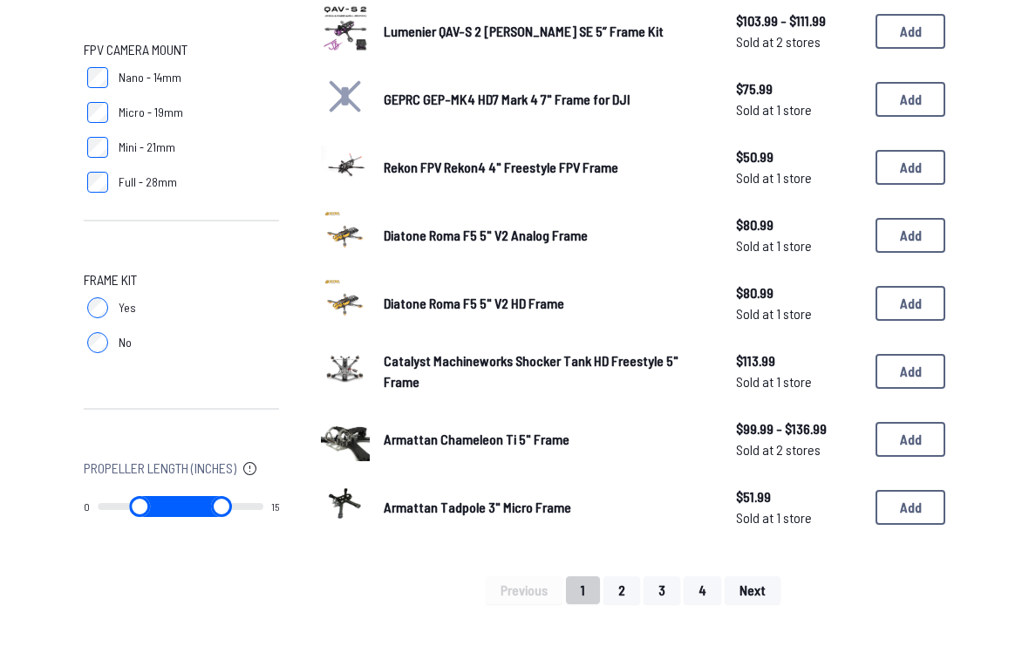
click at [624, 583] on button "2" at bounding box center [621, 591] width 37 height 28
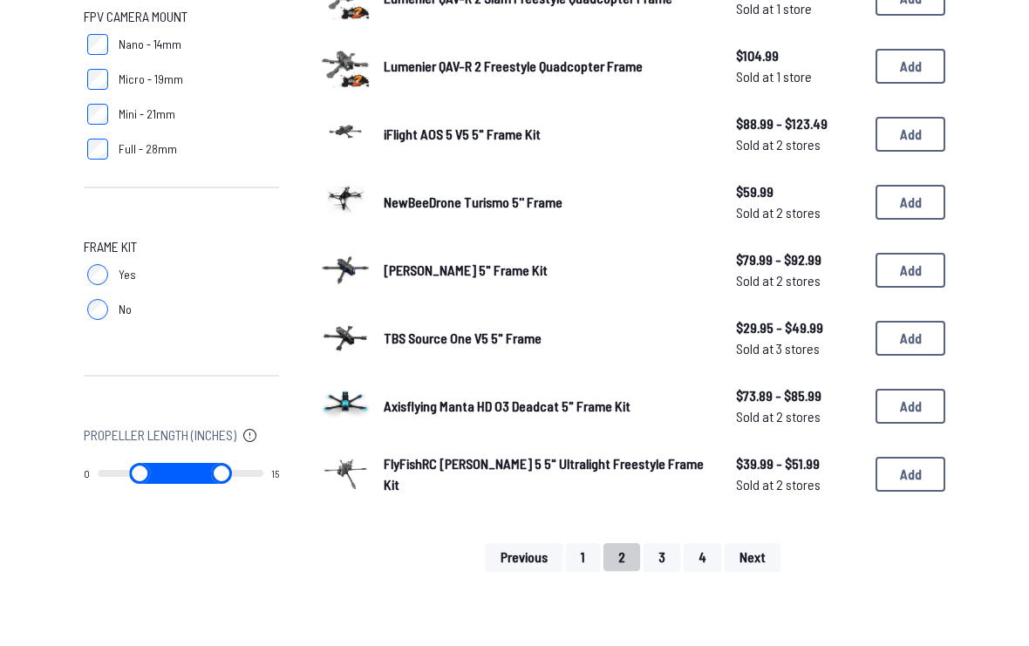
click at [664, 544] on button "3" at bounding box center [662, 558] width 37 height 28
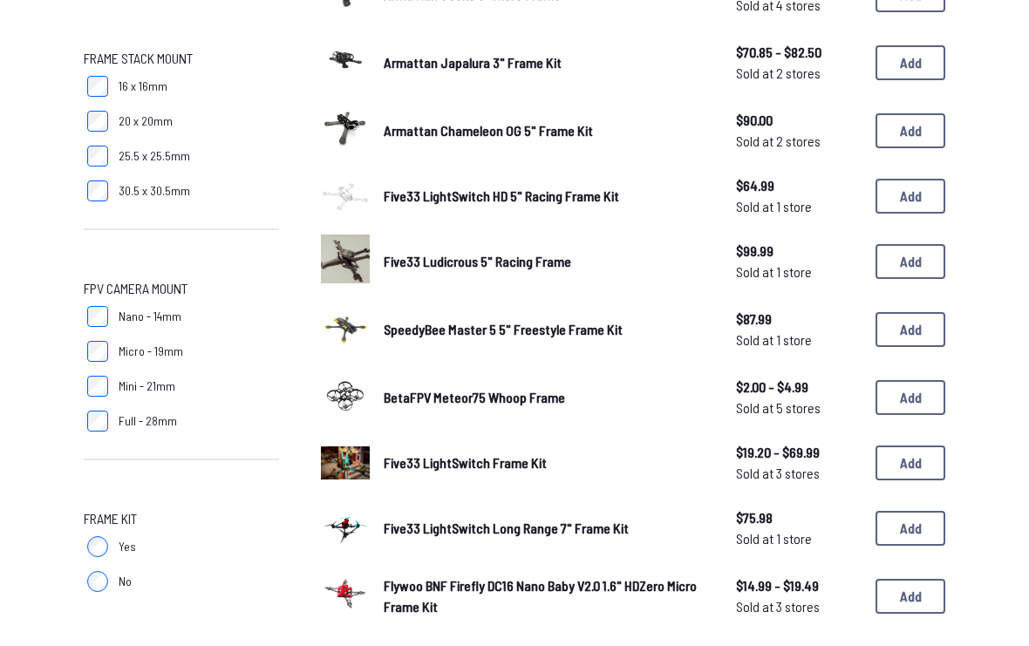
scroll to position [186, 0]
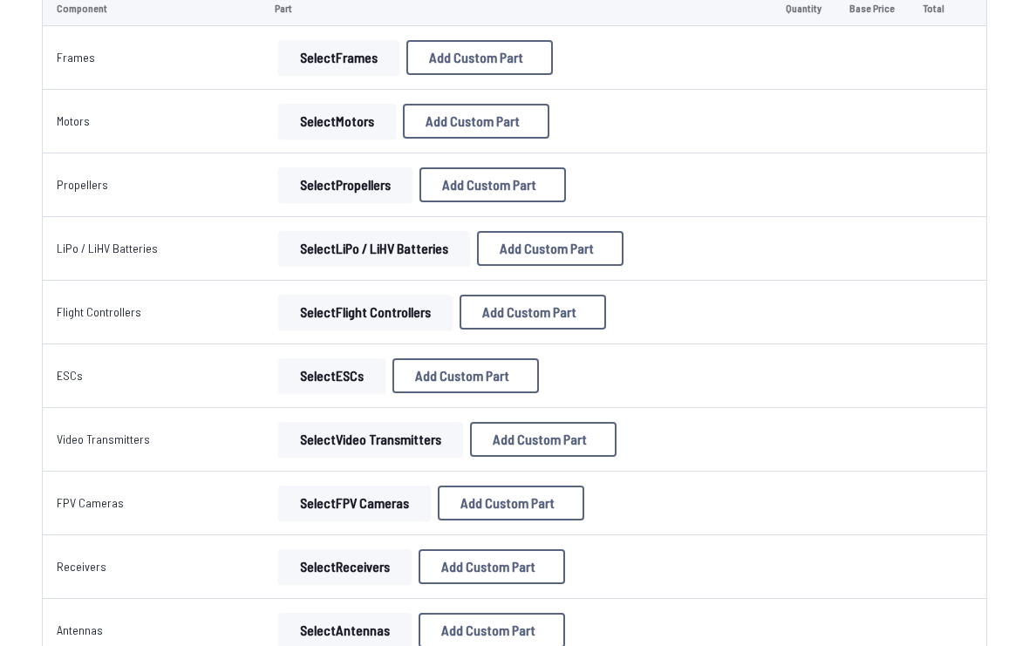
scroll to position [134, 0]
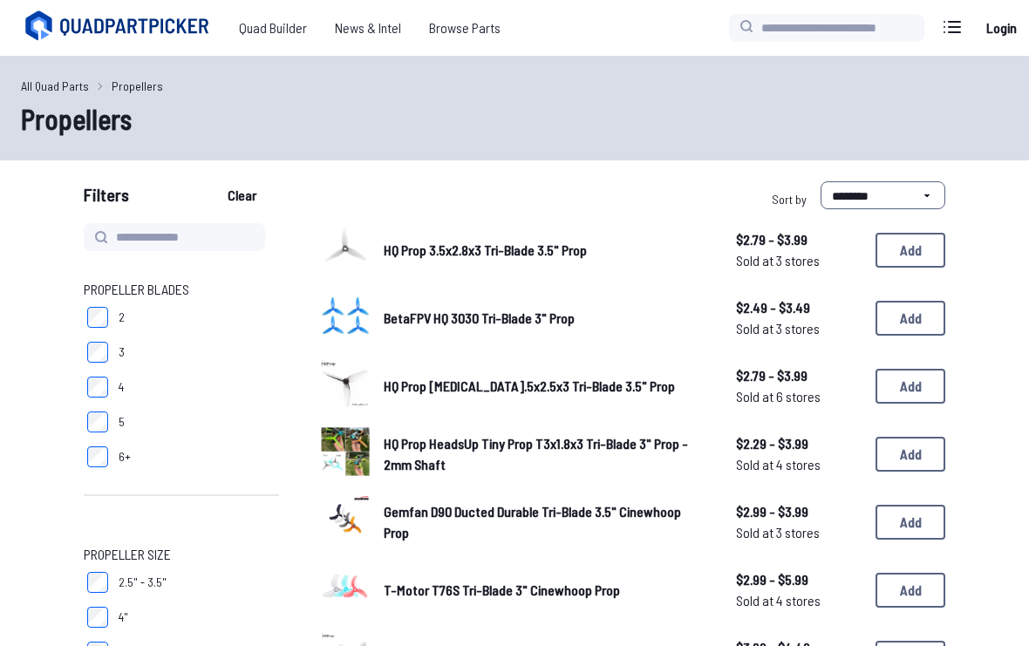
scroll to position [1, 0]
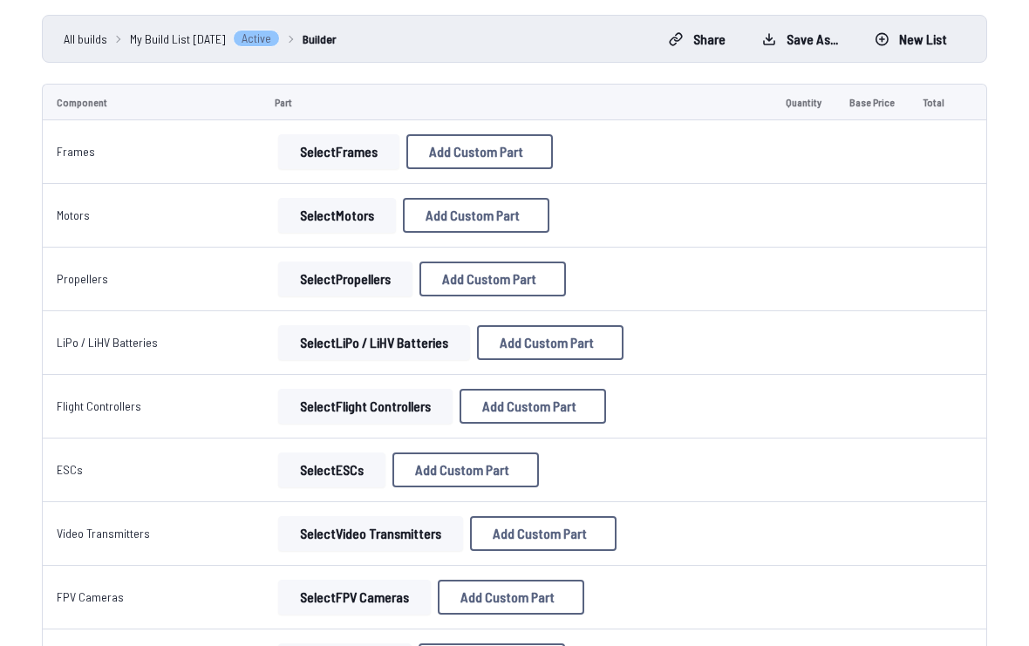
scroll to position [69, 0]
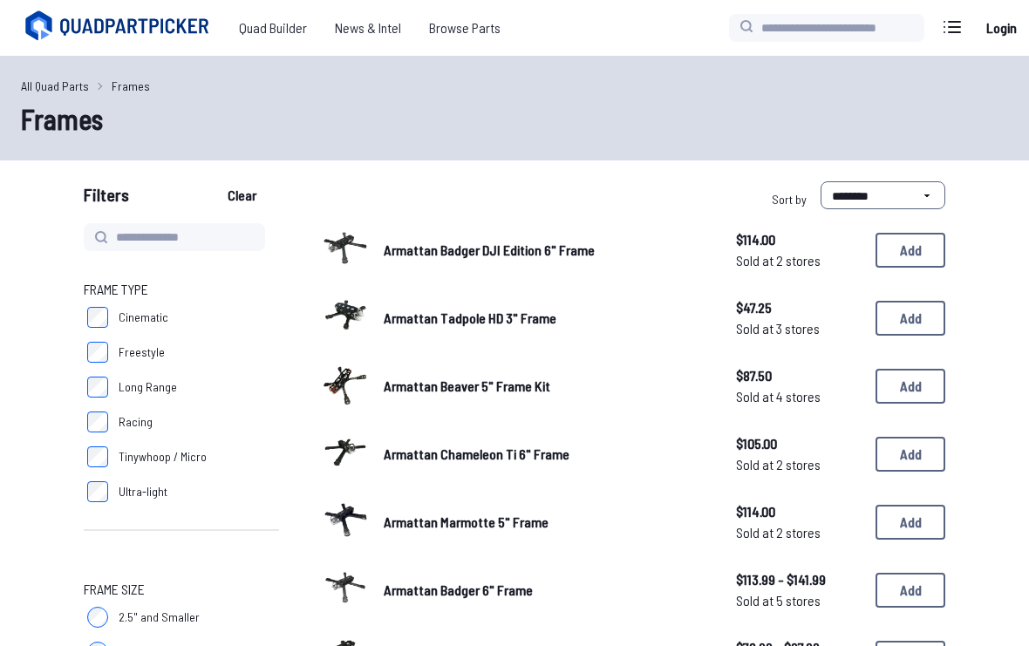
scroll to position [276, 0]
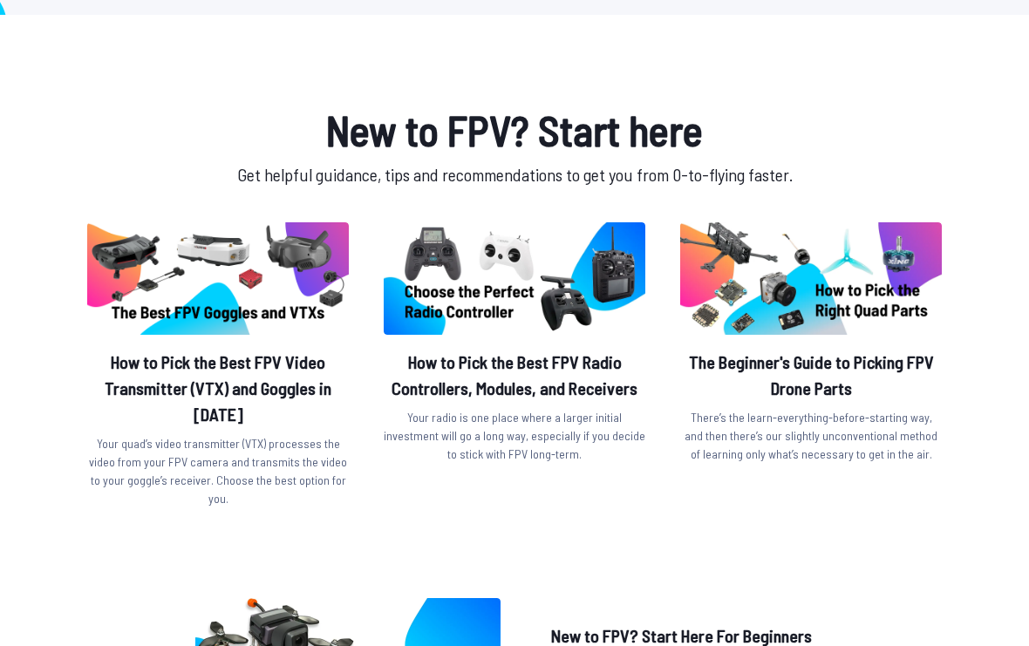
scroll to position [511, 0]
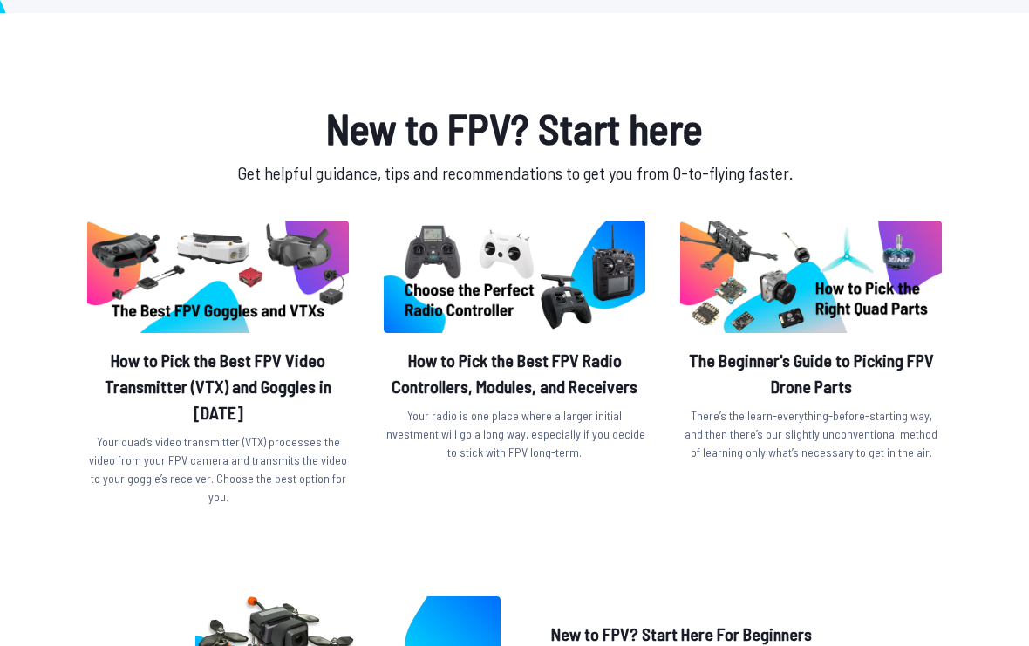
click at [806, 367] on h2 "The Beginner's Guide to Picking FPV Drone Parts" at bounding box center [811, 374] width 262 height 52
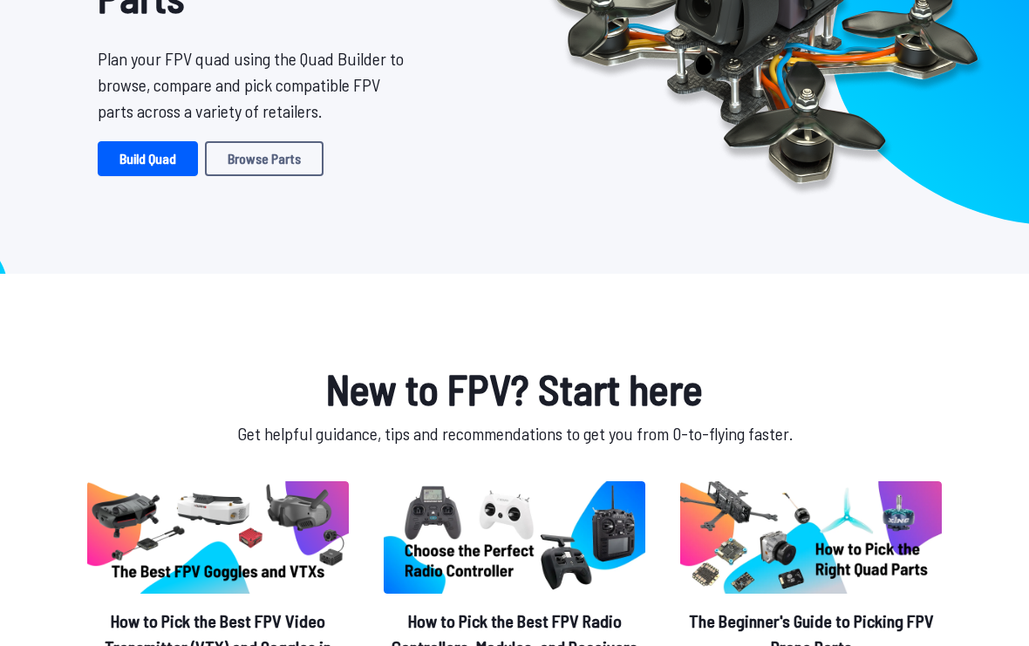
scroll to position [0, 0]
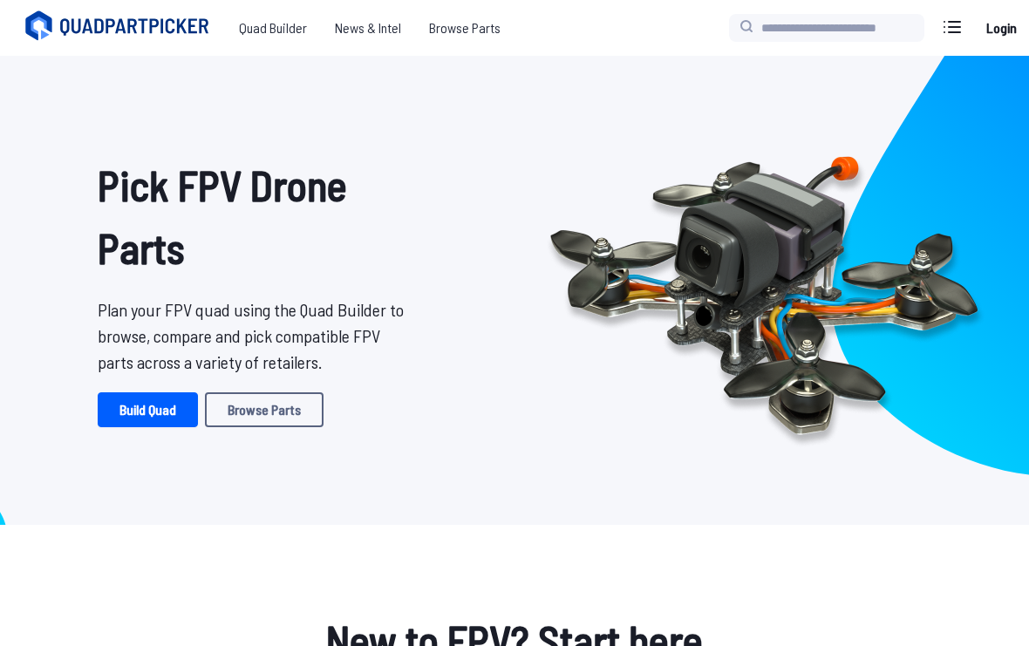
click at [146, 409] on link "Build Quad" at bounding box center [148, 409] width 100 height 35
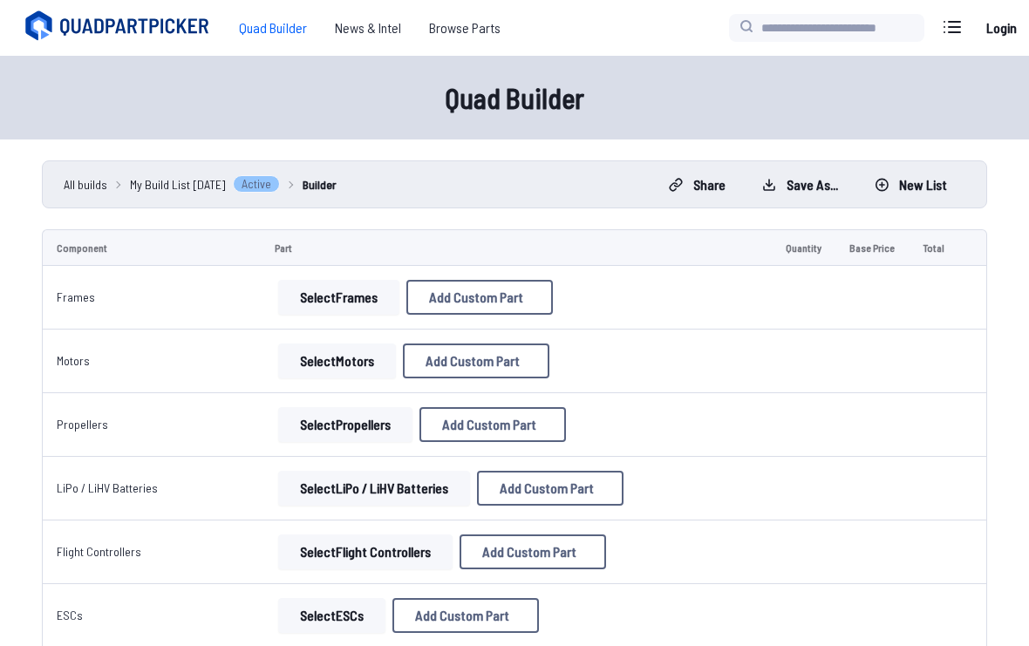
click at [345, 276] on td "Select Frames Add Custom Part Add Custom Part Part name* Brand / Manufacturer P…" at bounding box center [516, 298] width 511 height 64
click at [351, 303] on button "Select Frames" at bounding box center [338, 297] width 121 height 35
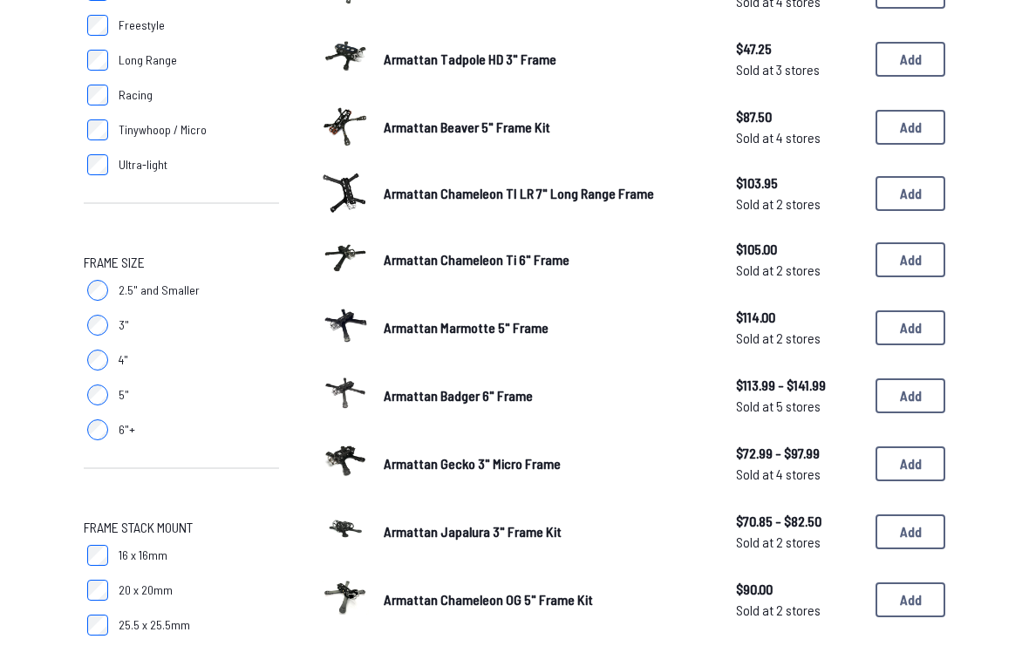
scroll to position [331, 0]
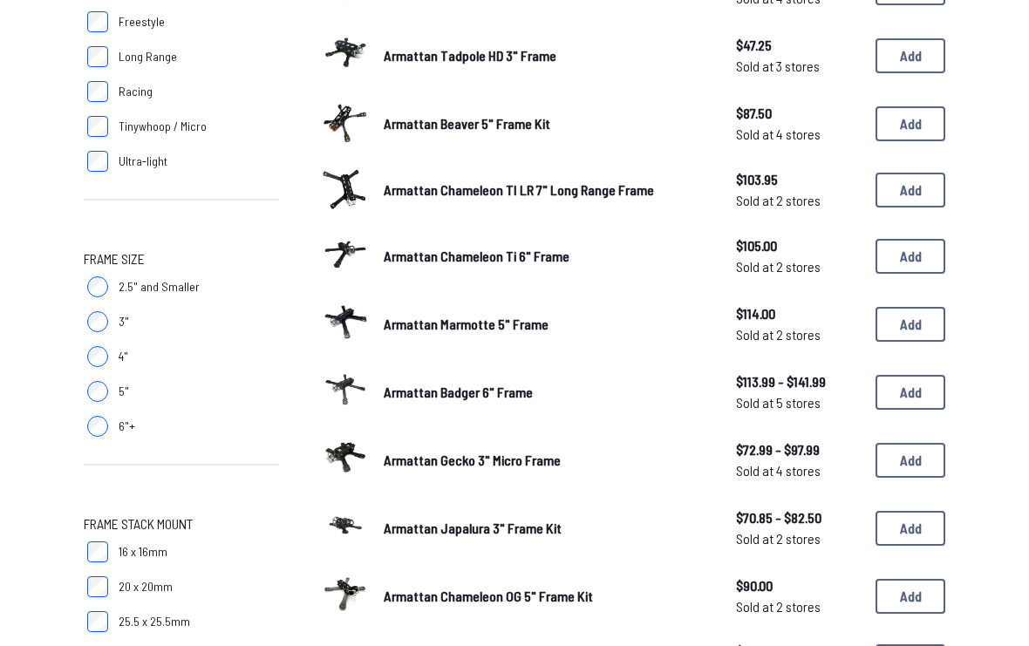
click at [110, 345] on label "4"" at bounding box center [181, 356] width 195 height 35
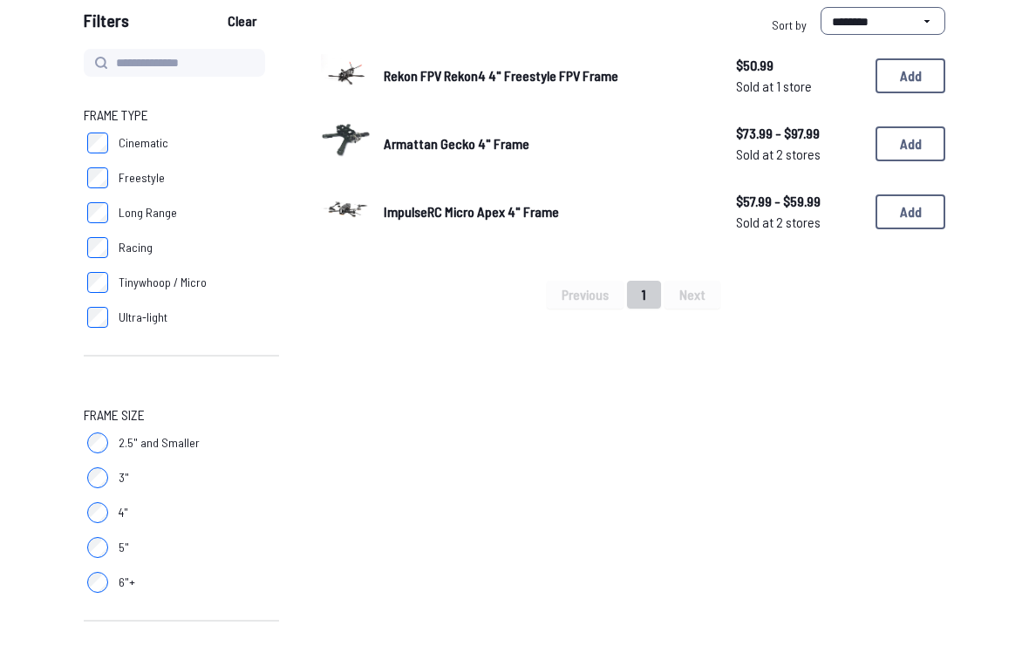
scroll to position [174, 0]
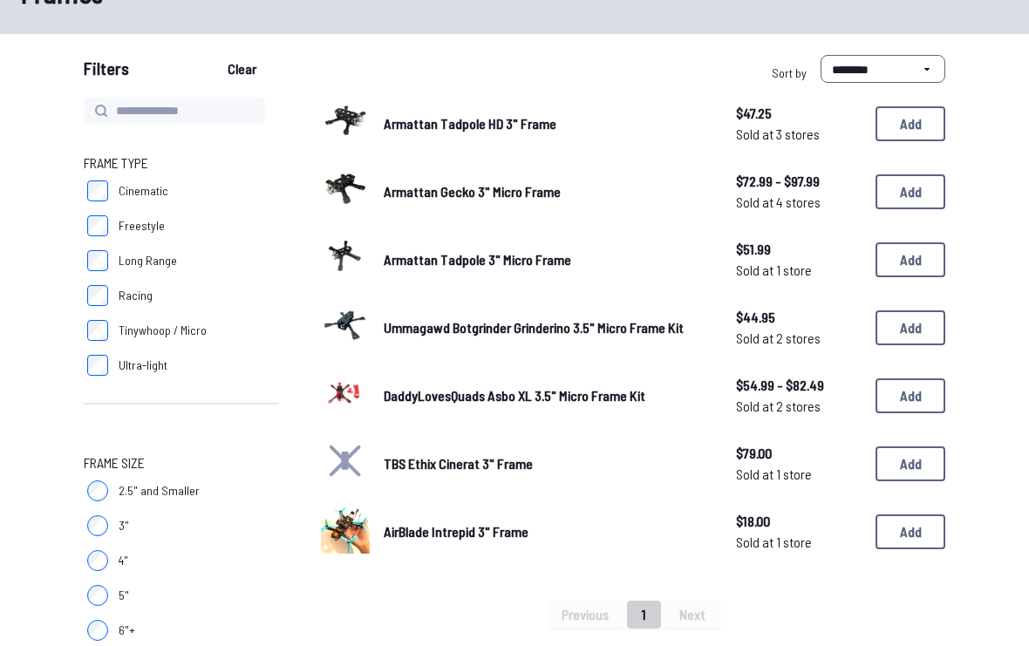
scroll to position [127, 0]
click at [898, 539] on button "Add" at bounding box center [911, 531] width 70 height 35
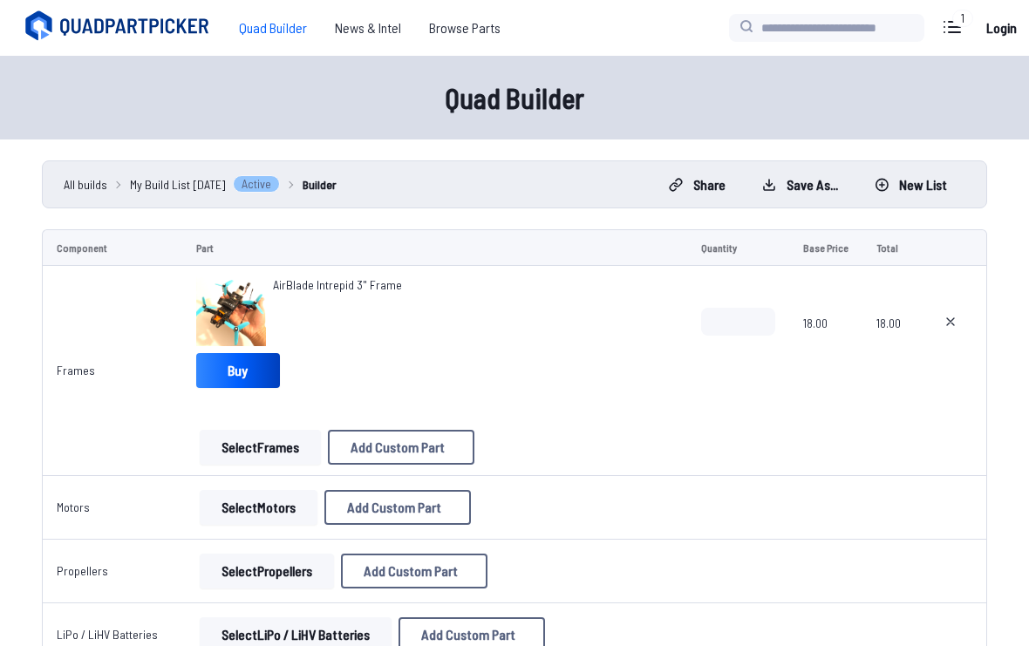
click at [958, 326] on button at bounding box center [951, 322] width 44 height 28
type textarea "**********"
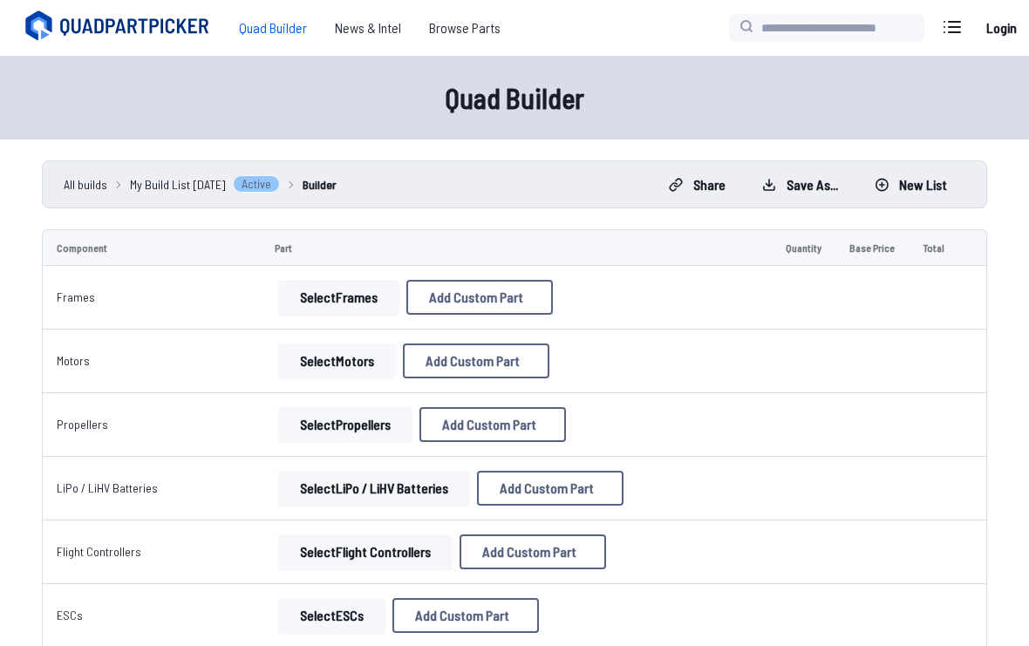
click at [532, 292] on button "Add Custom Part" at bounding box center [479, 297] width 147 height 35
select select "**********"
click at [576, 181] on input at bounding box center [515, 180] width 371 height 38
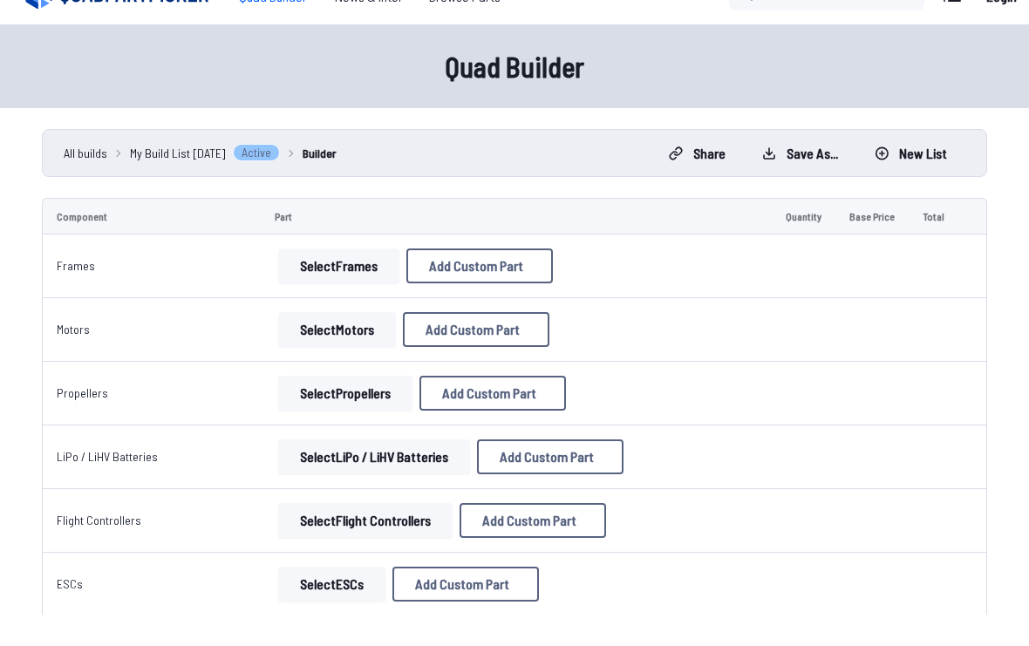
scroll to position [31, 0]
click at [474, 208] on label "Brand / Manufacturer" at bounding box center [515, 220] width 371 height 28
click at [460, 161] on input at bounding box center [515, 180] width 371 height 38
click at [441, 161] on input at bounding box center [515, 180] width 371 height 38
paste input "**********"
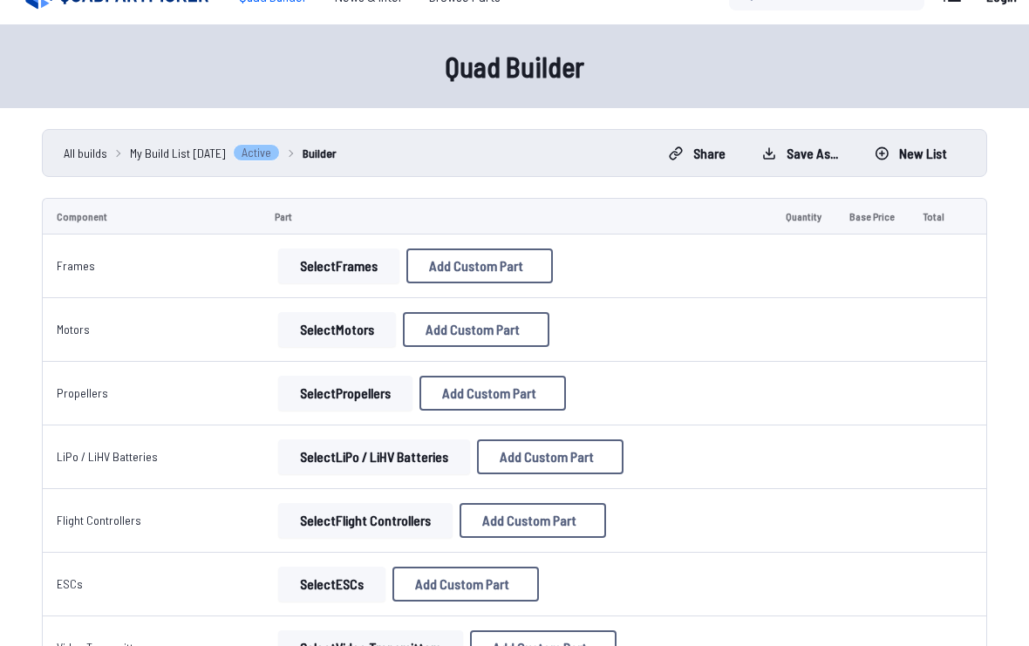
click at [413, 167] on input "**********" at bounding box center [515, 180] width 371 height 38
click at [412, 167] on input "**********" at bounding box center [515, 180] width 371 height 38
click at [481, 161] on input "**********" at bounding box center [515, 180] width 371 height 38
type input "**********"
click at [687, 211] on label "Brand / Manufacturer" at bounding box center [515, 220] width 371 height 28
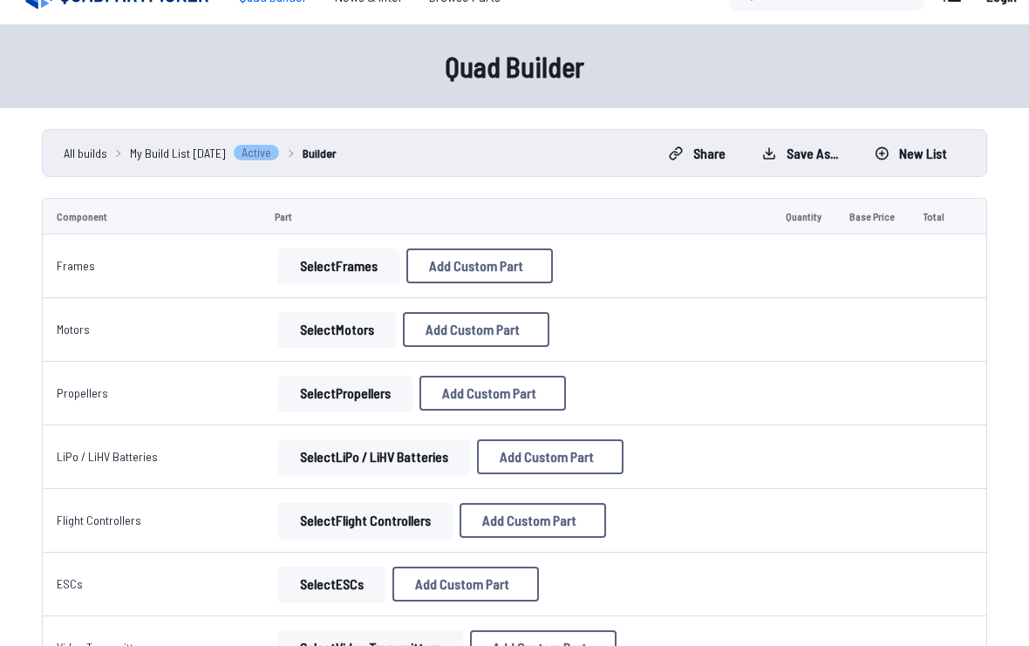
click at [668, 243] on input at bounding box center [515, 253] width 371 height 38
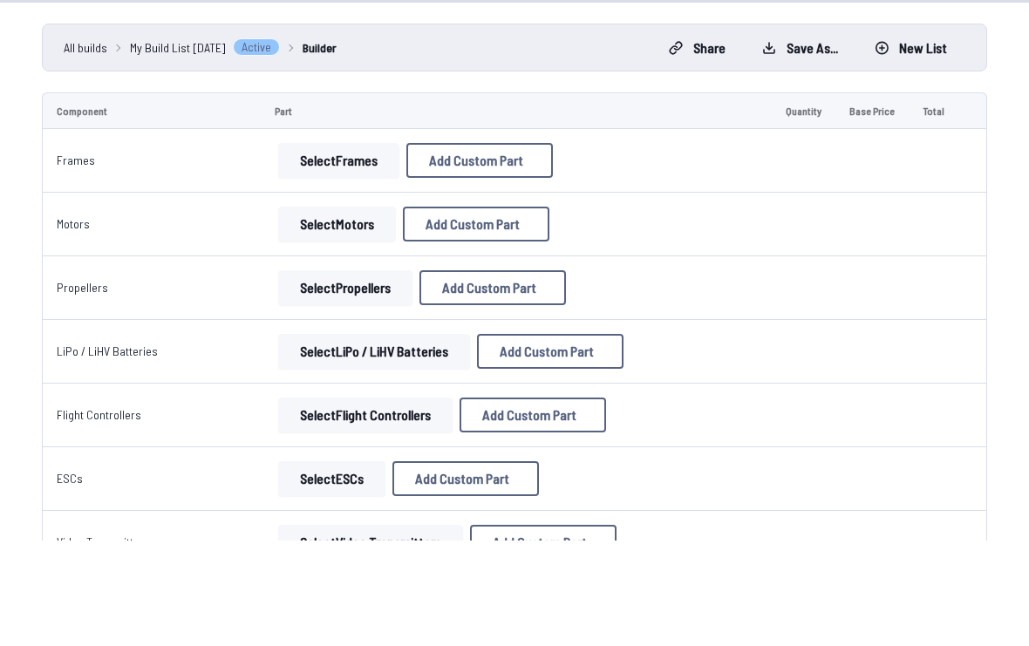
click at [330, 161] on input "**********" at bounding box center [515, 180] width 371 height 38
click at [406, 161] on input "**********" at bounding box center [515, 180] width 371 height 38
click at [387, 234] on input at bounding box center [515, 253] width 371 height 38
click at [385, 234] on input at bounding box center [515, 253] width 371 height 38
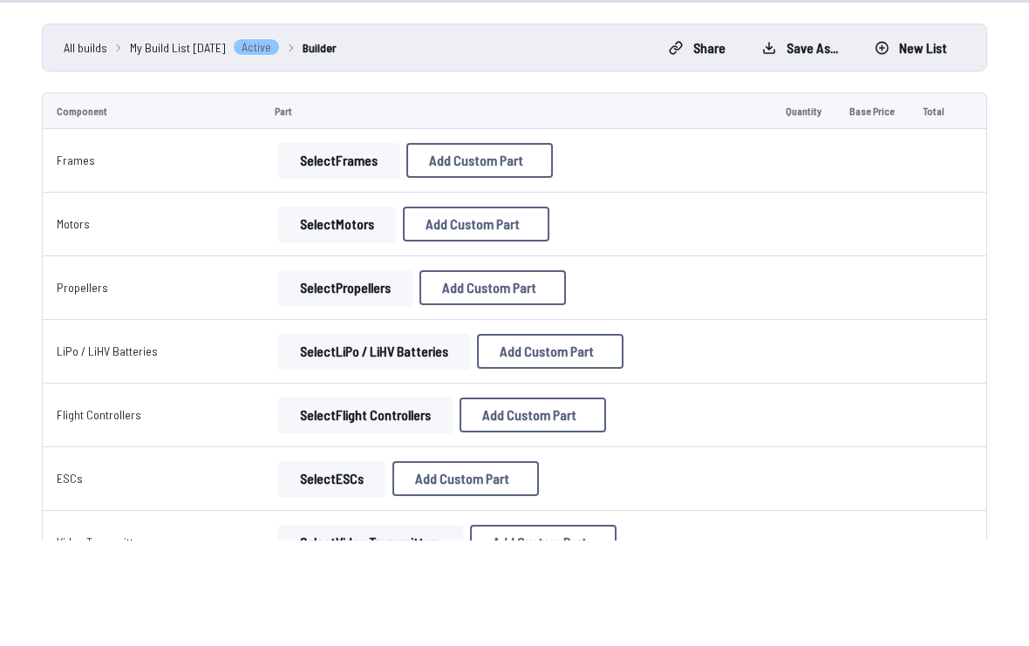
click at [391, 234] on input at bounding box center [515, 253] width 371 height 38
paste input "**********"
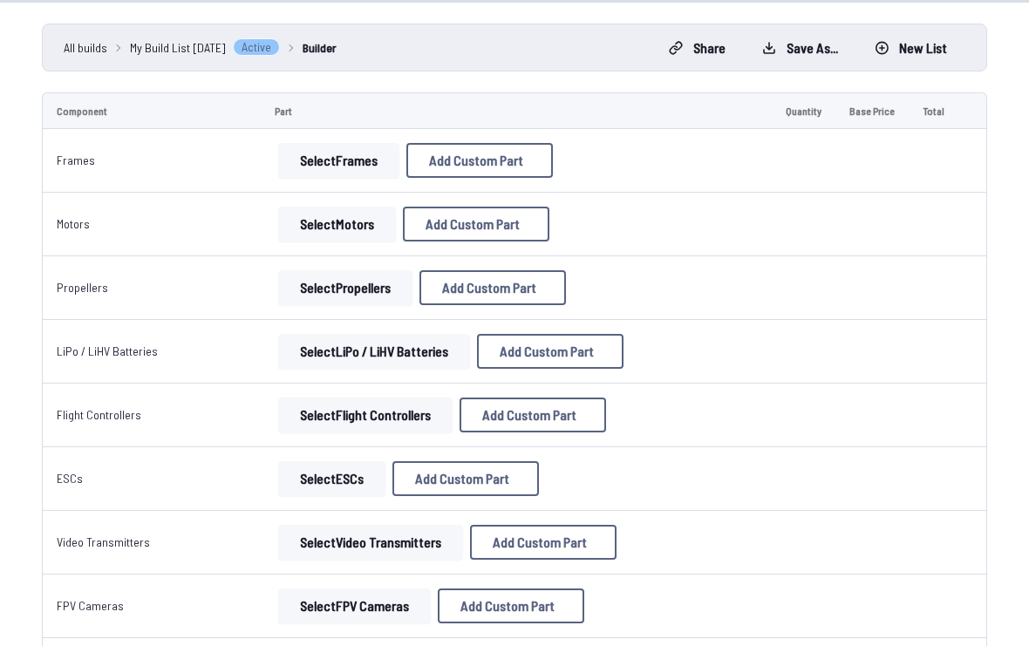
type input "*********"
click at [438, 327] on input "*" at bounding box center [515, 325] width 371 height 38
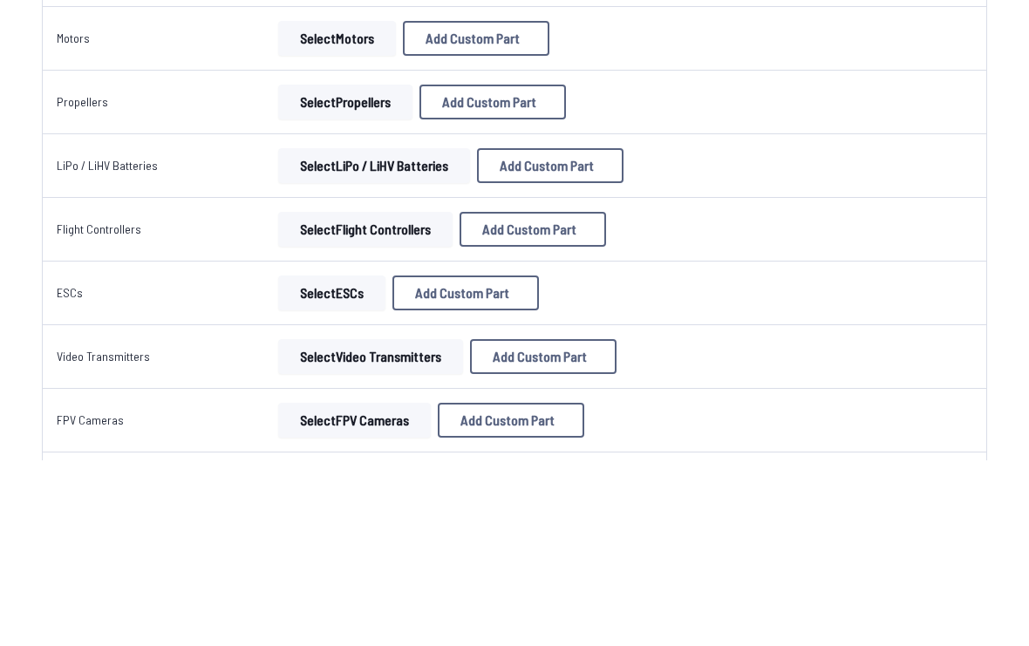
type input "*"
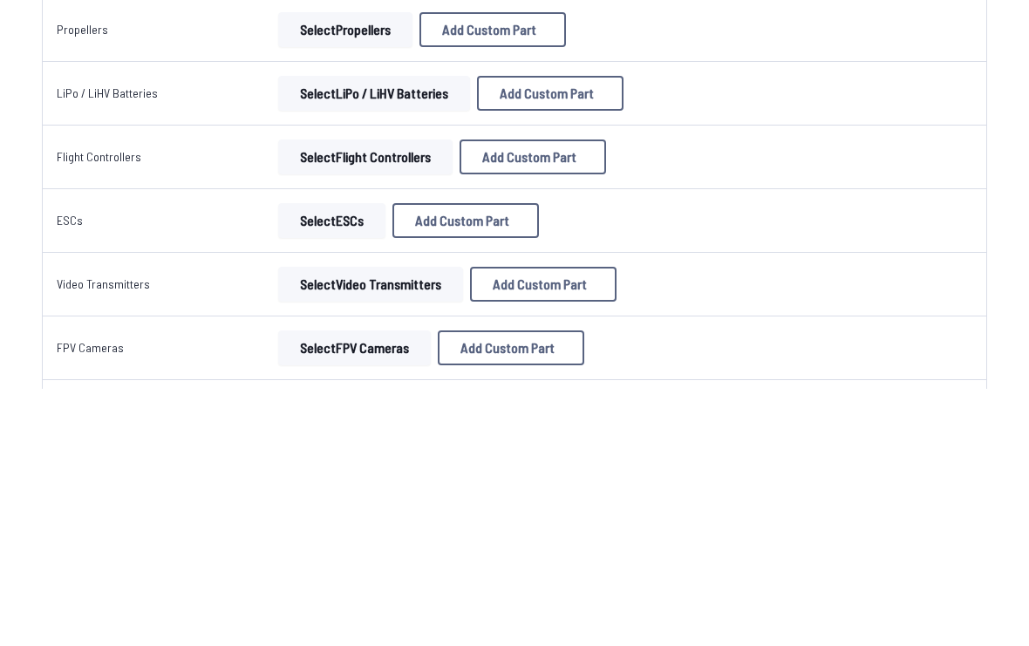
type input "**"
click at [575, 378] on input at bounding box center [515, 397] width 371 height 38
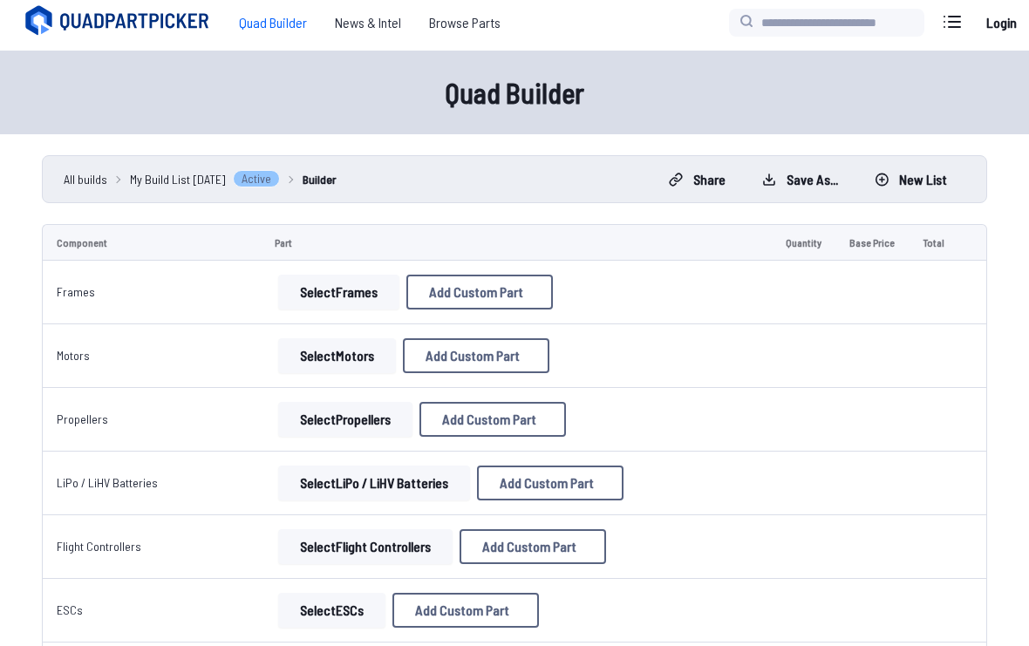
scroll to position [0, 0]
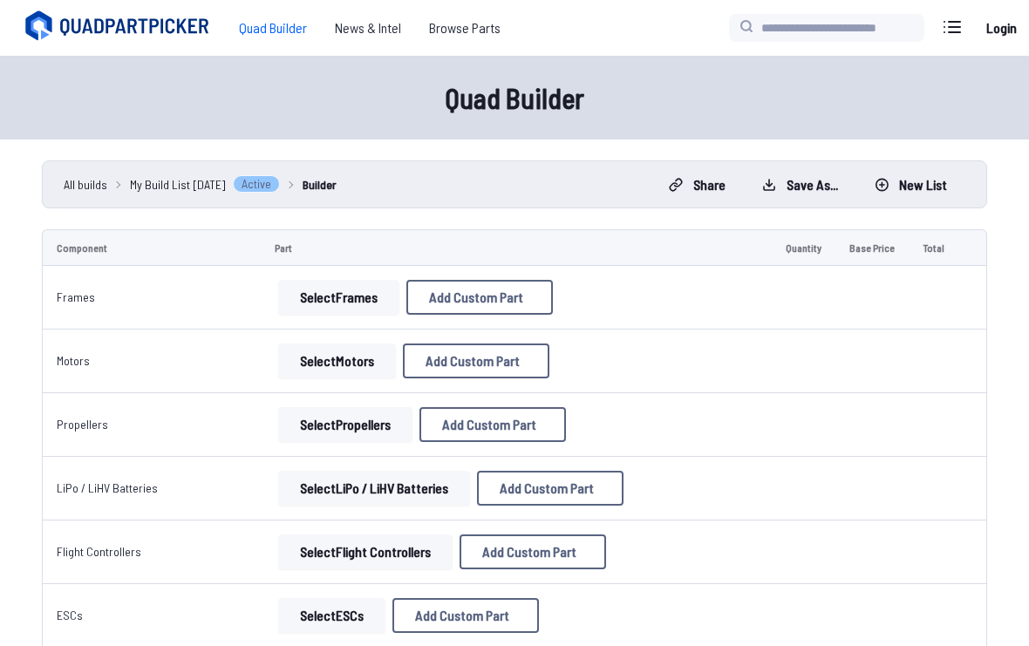
click at [385, 406] on input at bounding box center [515, 397] width 371 height 38
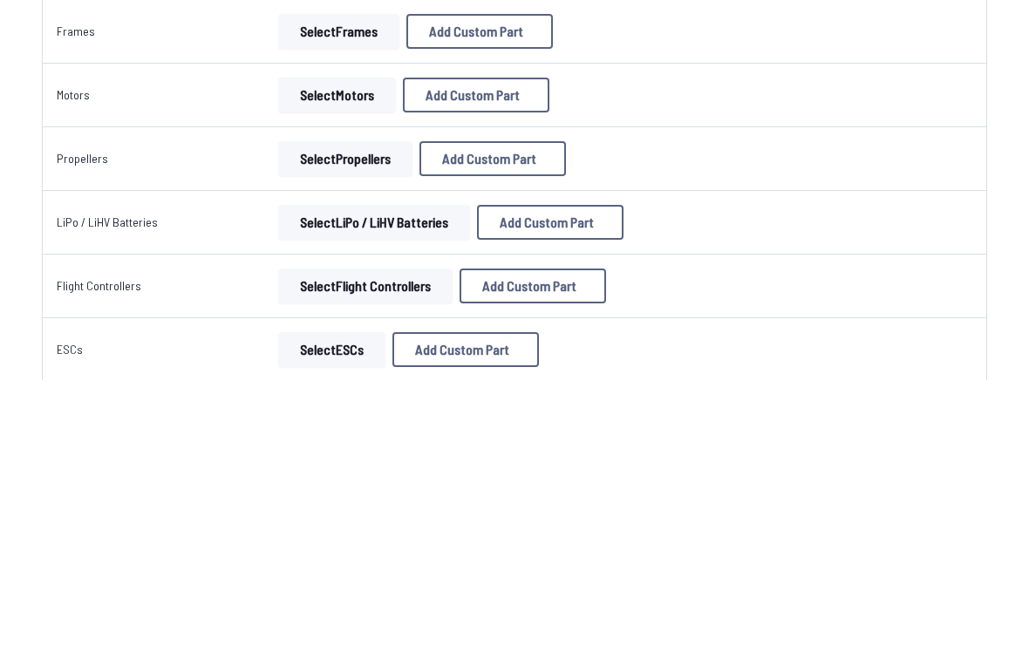
click at [450, 378] on input at bounding box center [515, 397] width 371 height 38
paste input "**********"
type input "**********"
click at [534, 450] on select at bounding box center [515, 469] width 371 height 38
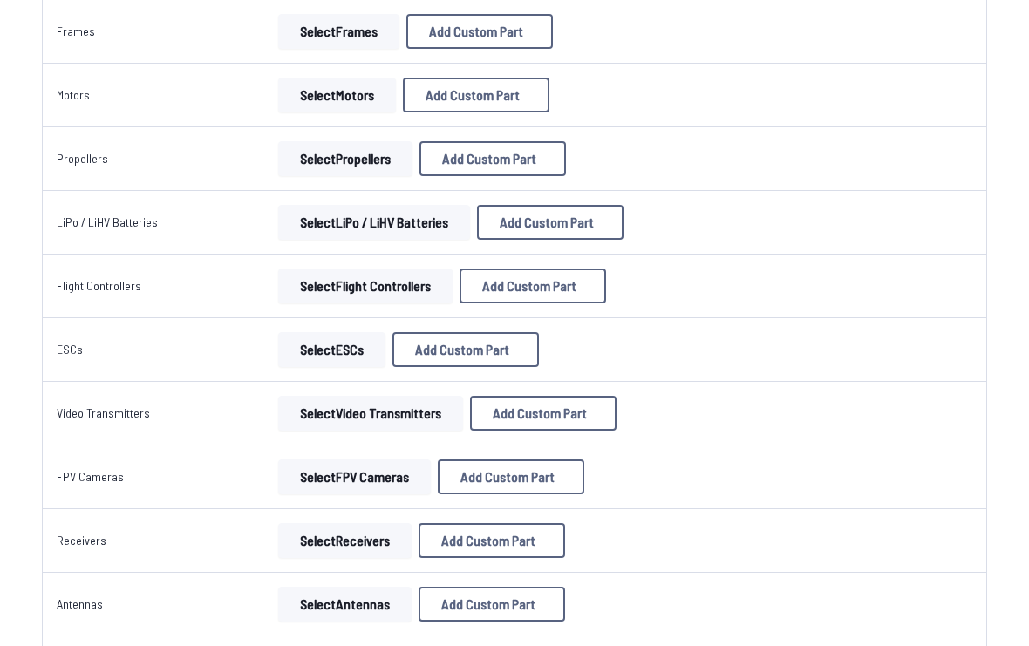
click at [675, 570] on button "Add Custom Part" at bounding box center [645, 557] width 112 height 25
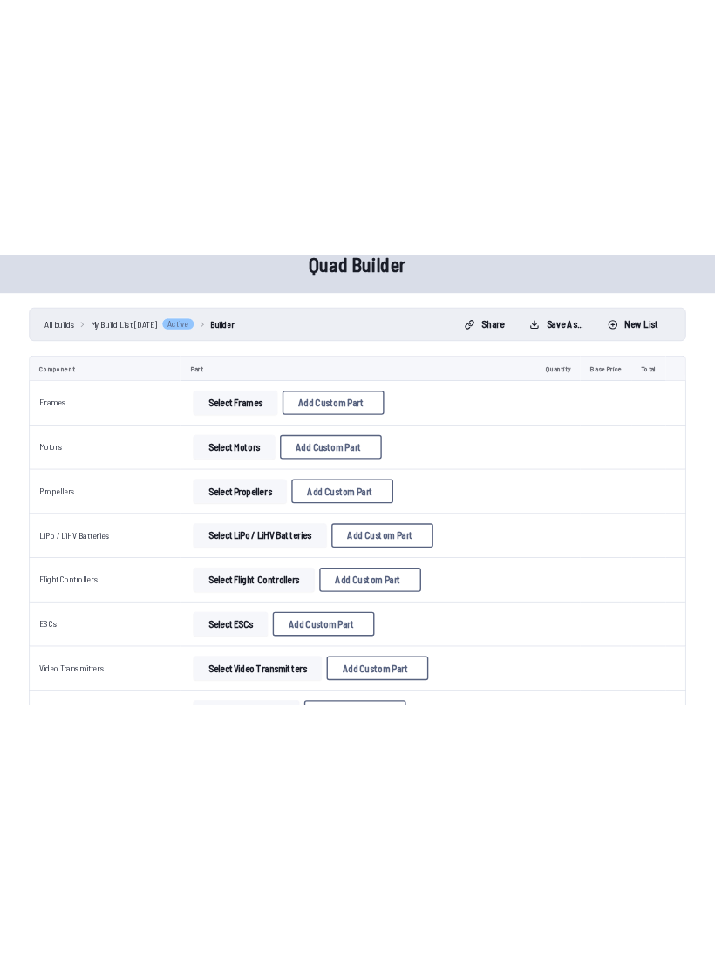
scroll to position [0, 0]
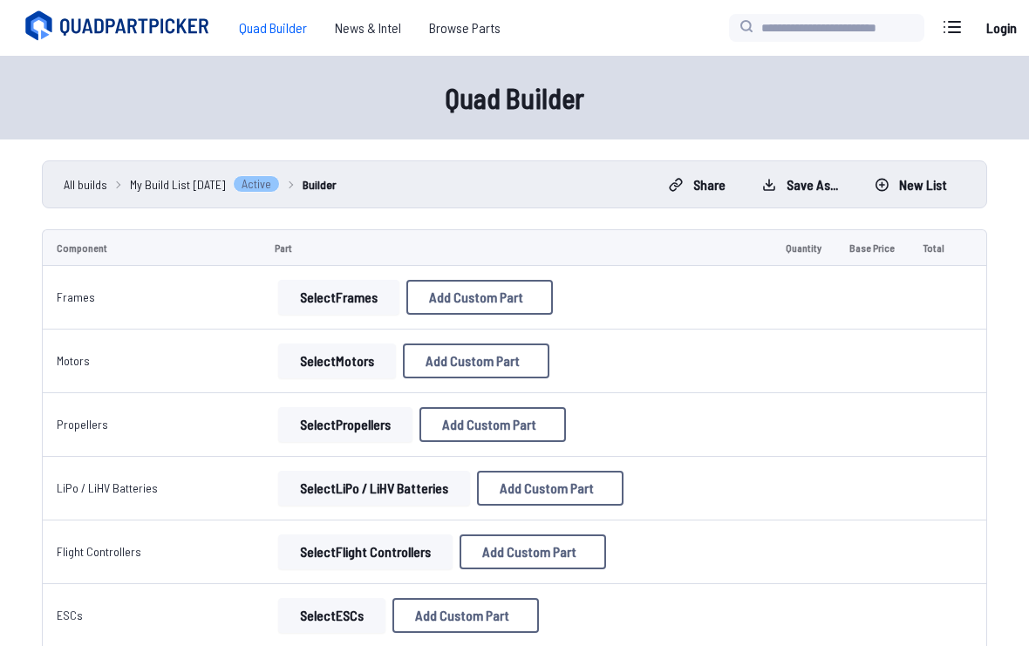
click at [374, 291] on button "Select Frames" at bounding box center [338, 297] width 121 height 35
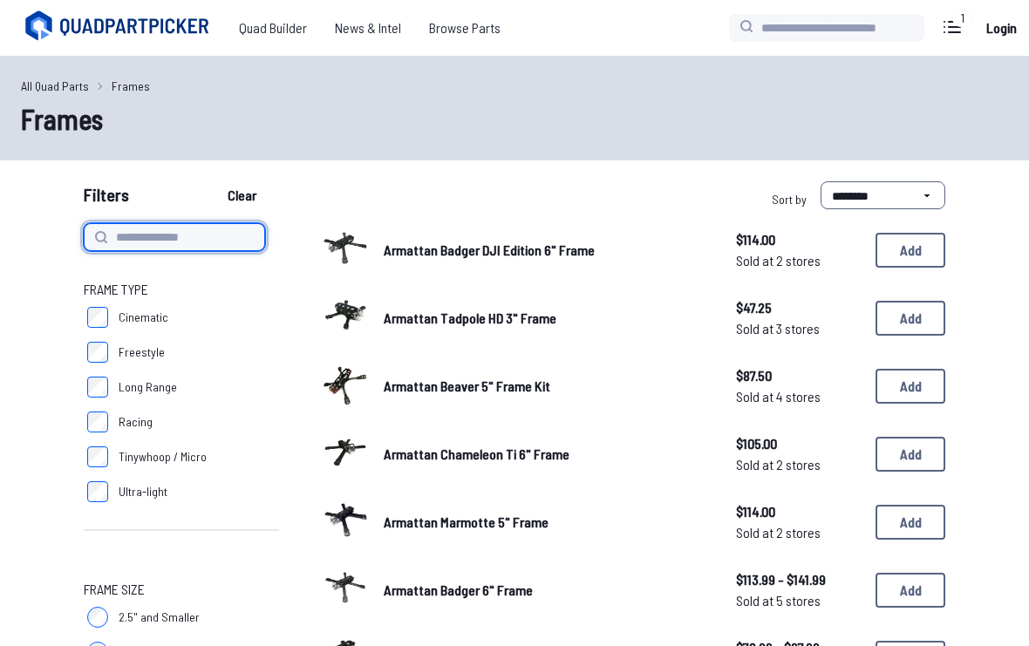
click at [227, 250] on input at bounding box center [174, 237] width 181 height 28
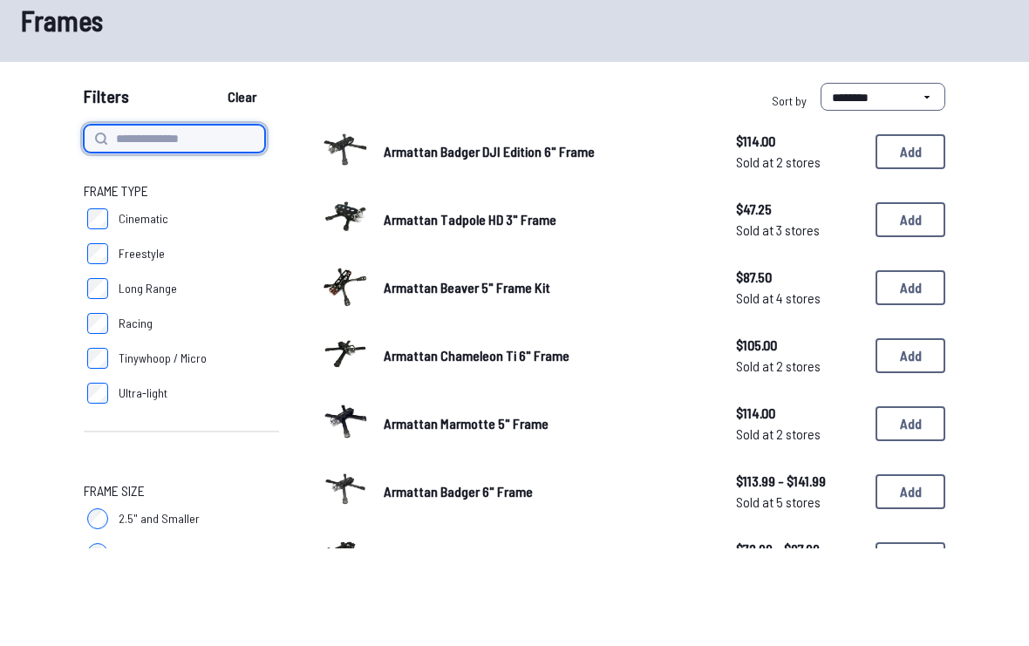
click at [207, 223] on input at bounding box center [174, 237] width 181 height 28
paste input "**********"
type input "**********"
